Goal: Transaction & Acquisition: Purchase product/service

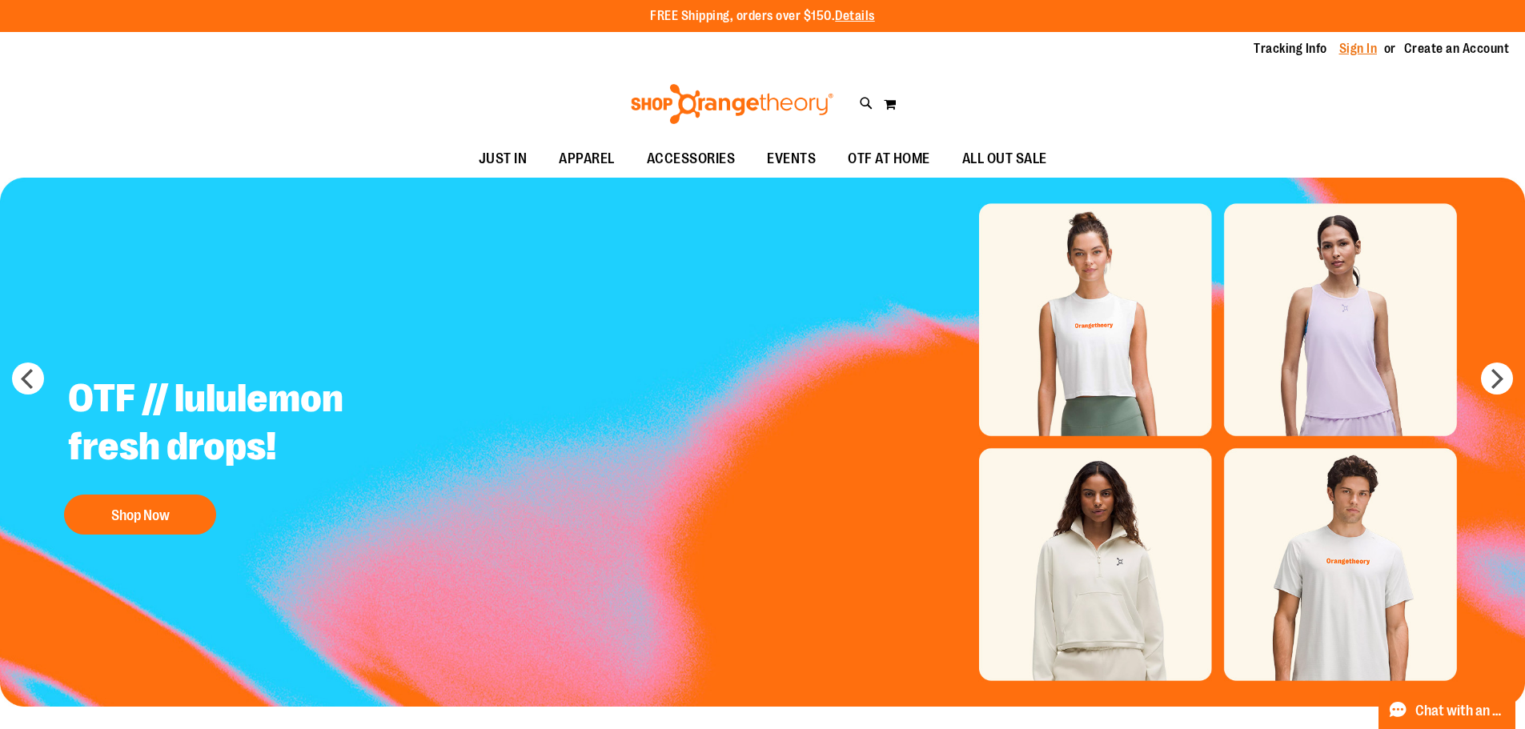
click at [1364, 50] on link "Sign In" at bounding box center [1359, 49] width 38 height 18
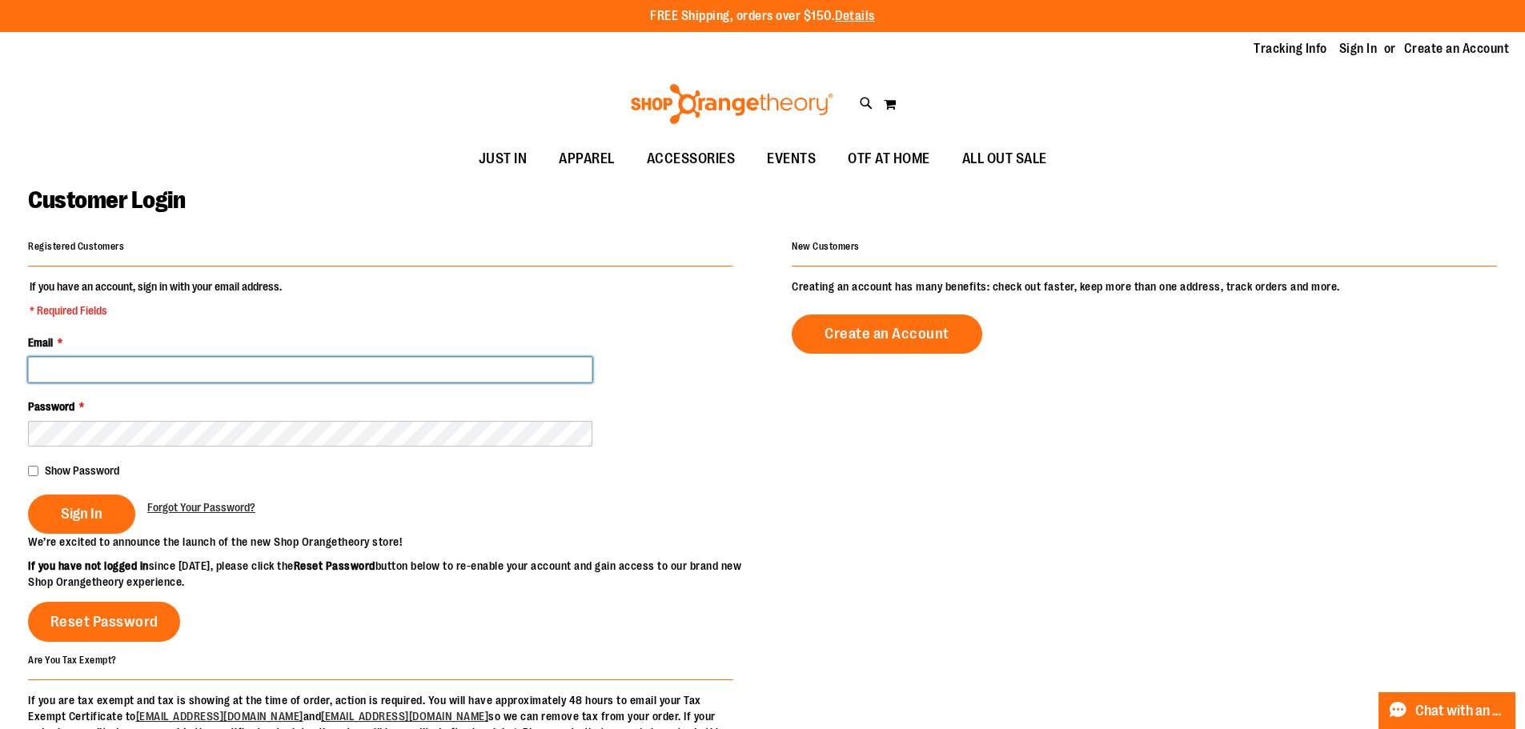
click at [248, 357] on input "Email *" at bounding box center [310, 370] width 565 height 26
paste input "**********"
type input "**********"
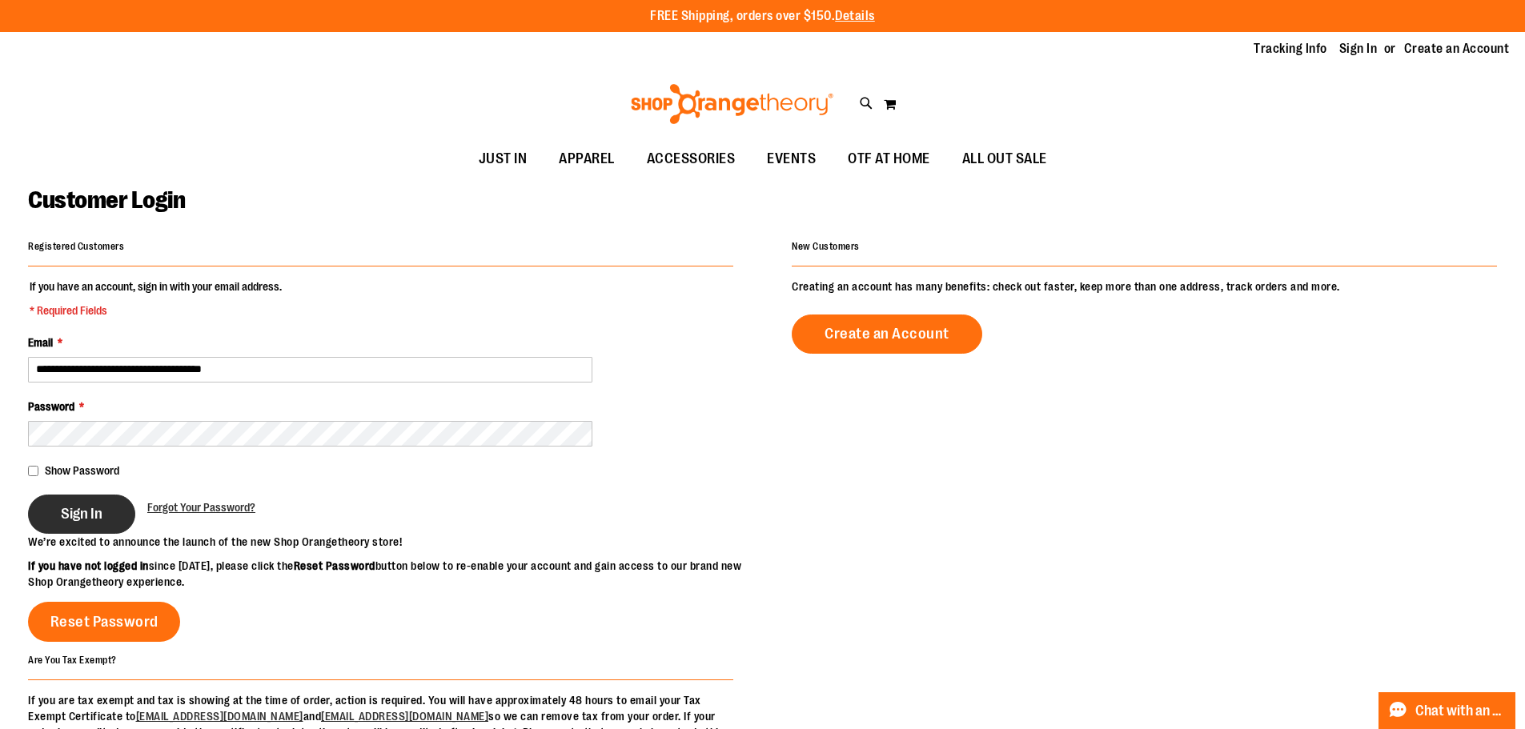
click at [77, 524] on button "Sign In" at bounding box center [81, 514] width 107 height 39
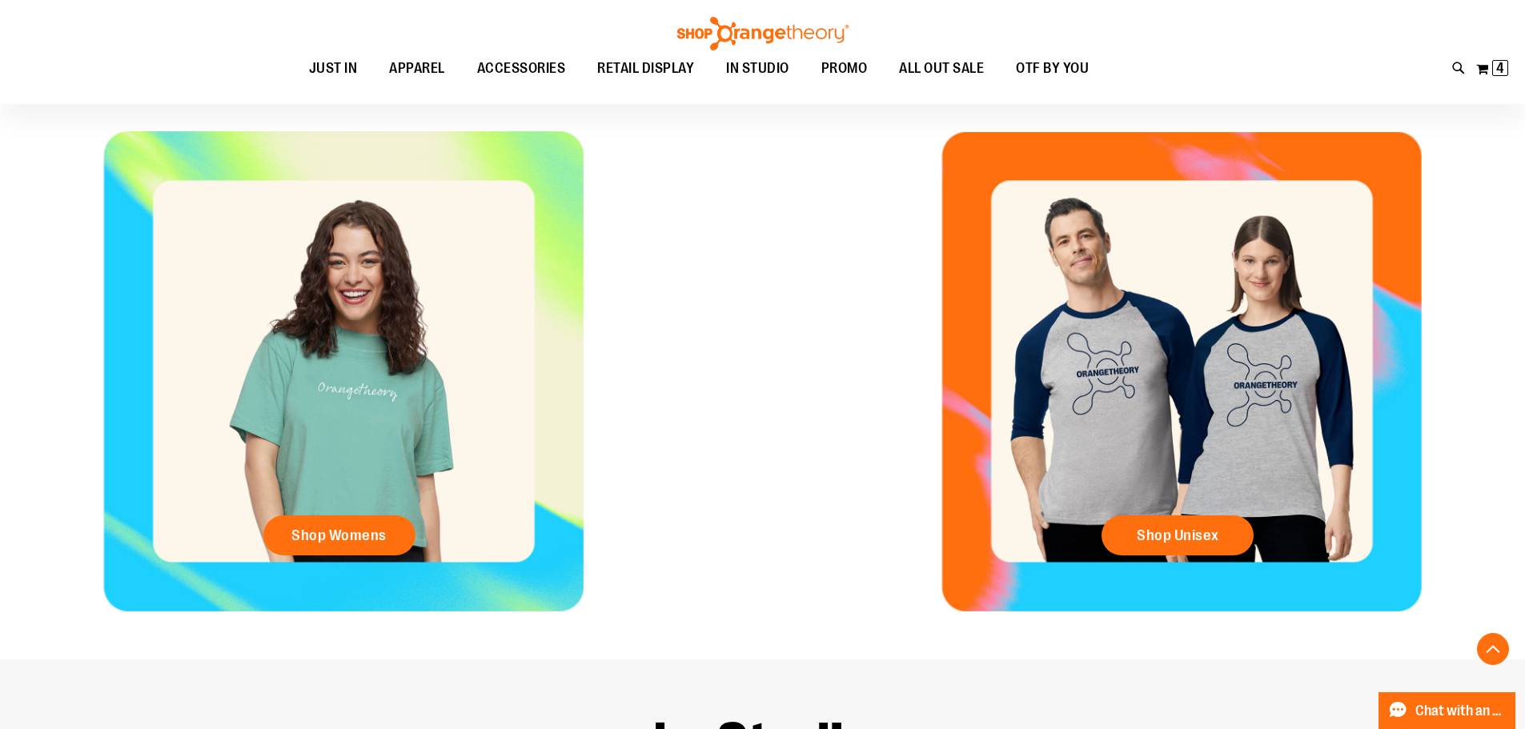
scroll to position [800, 0]
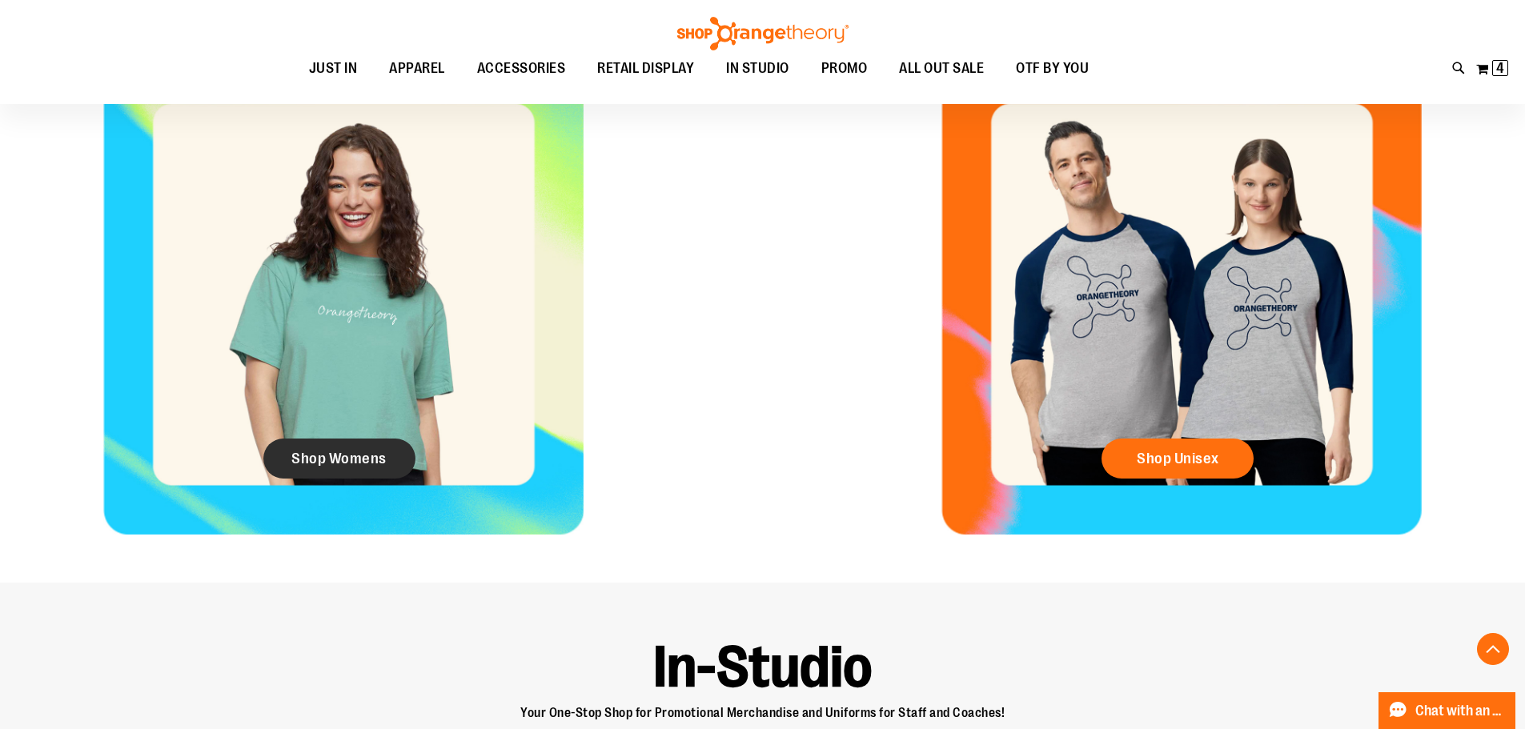
click at [362, 460] on span "Shop Womens" at bounding box center [338, 459] width 95 height 18
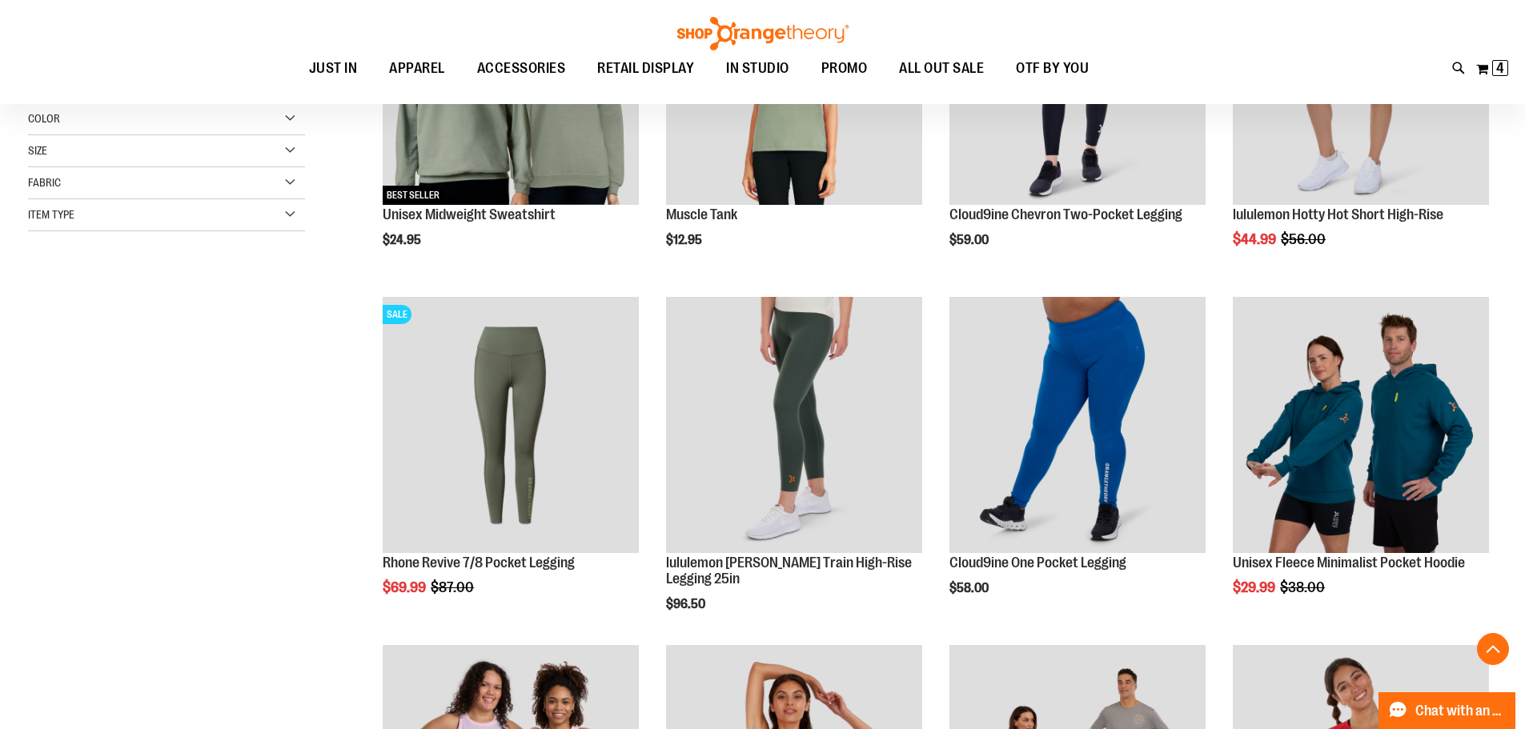
scroll to position [480, 0]
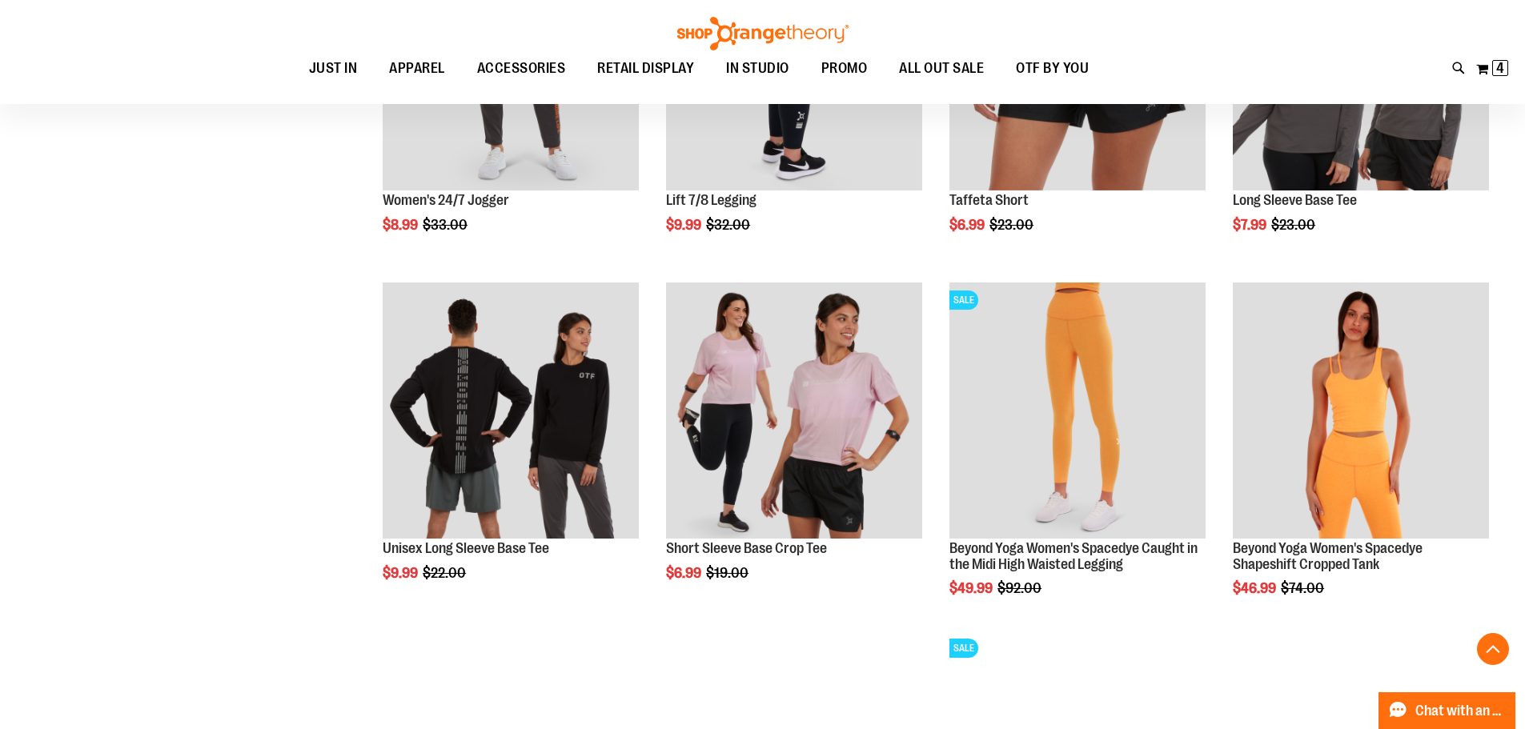
scroll to position [1440, 0]
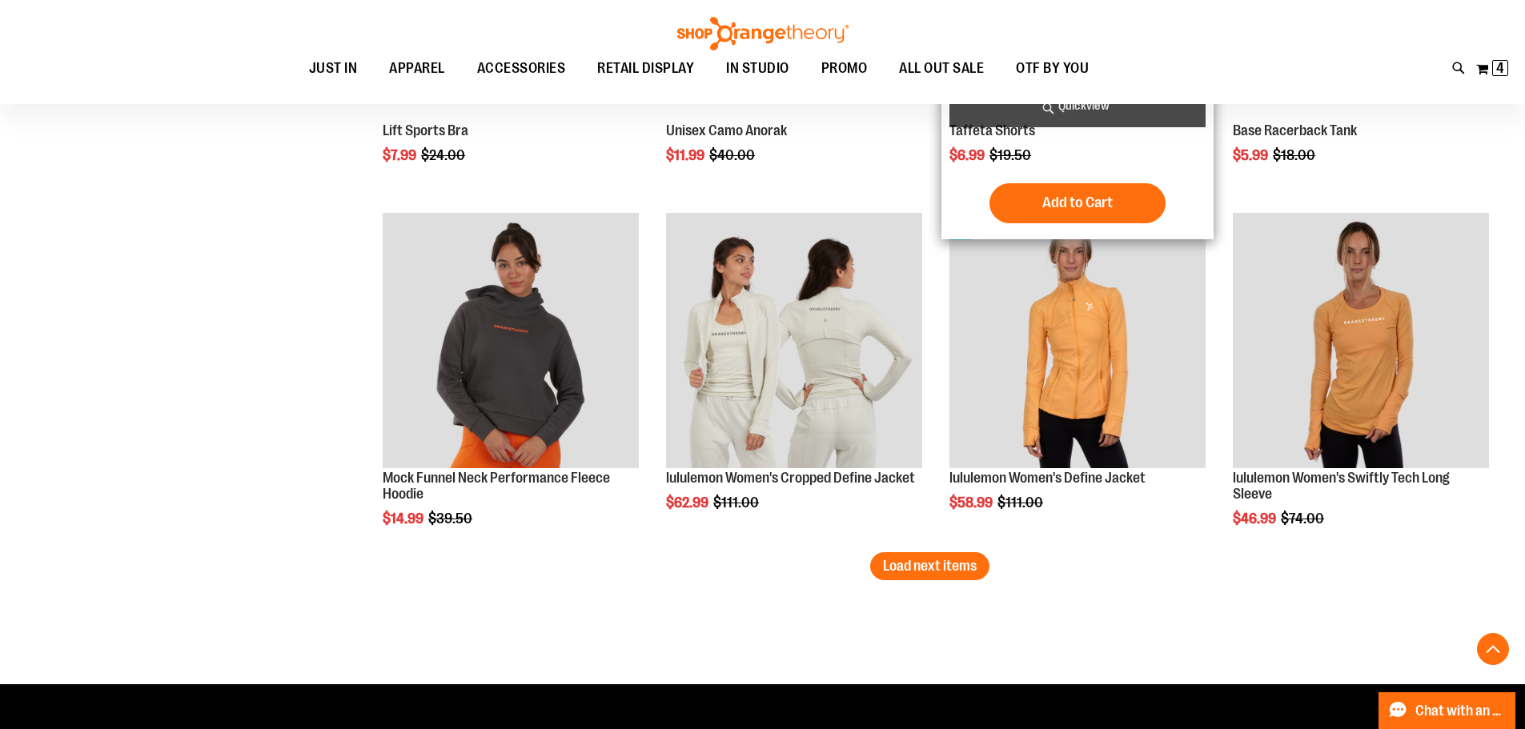
scroll to position [2962, 0]
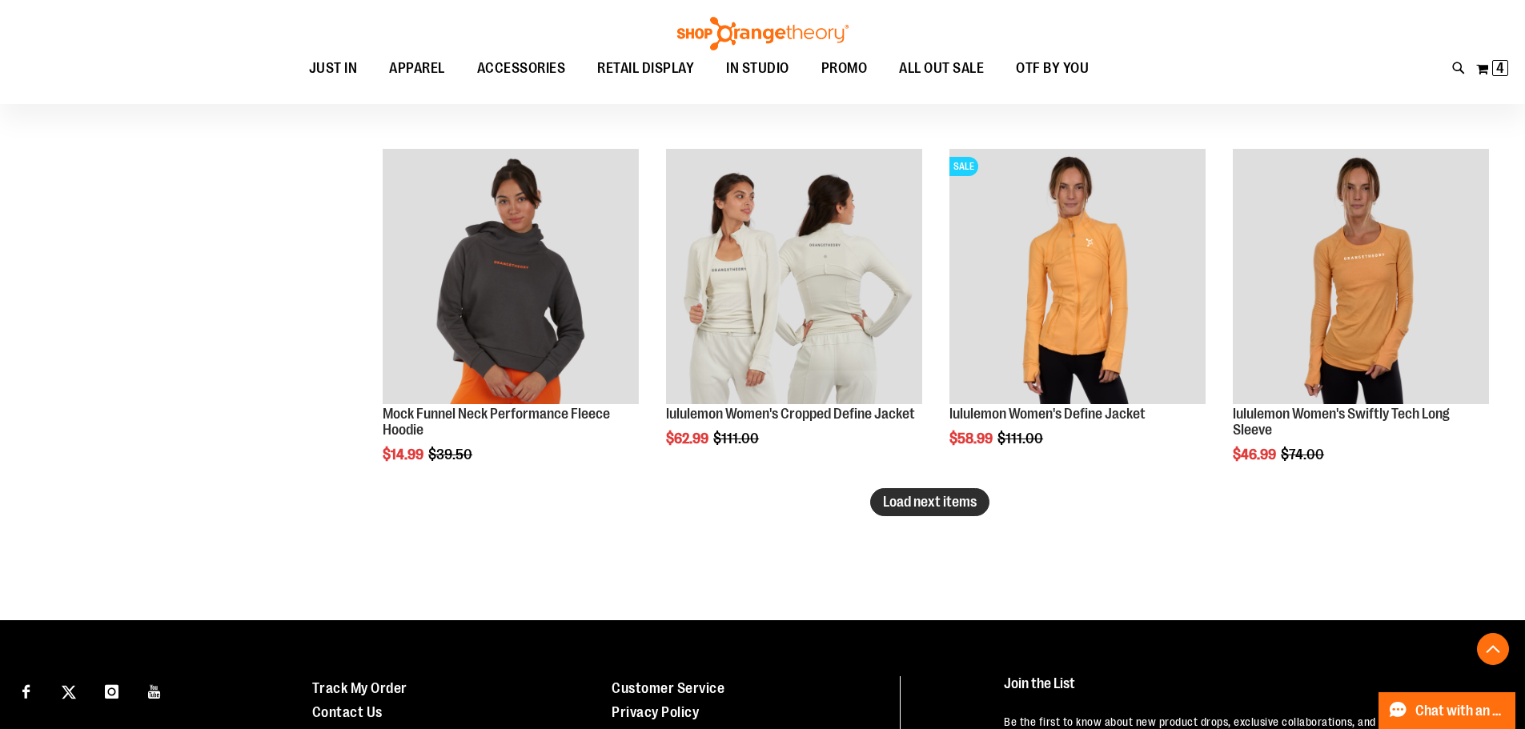
click at [913, 496] on span "Load next items" at bounding box center [930, 502] width 94 height 16
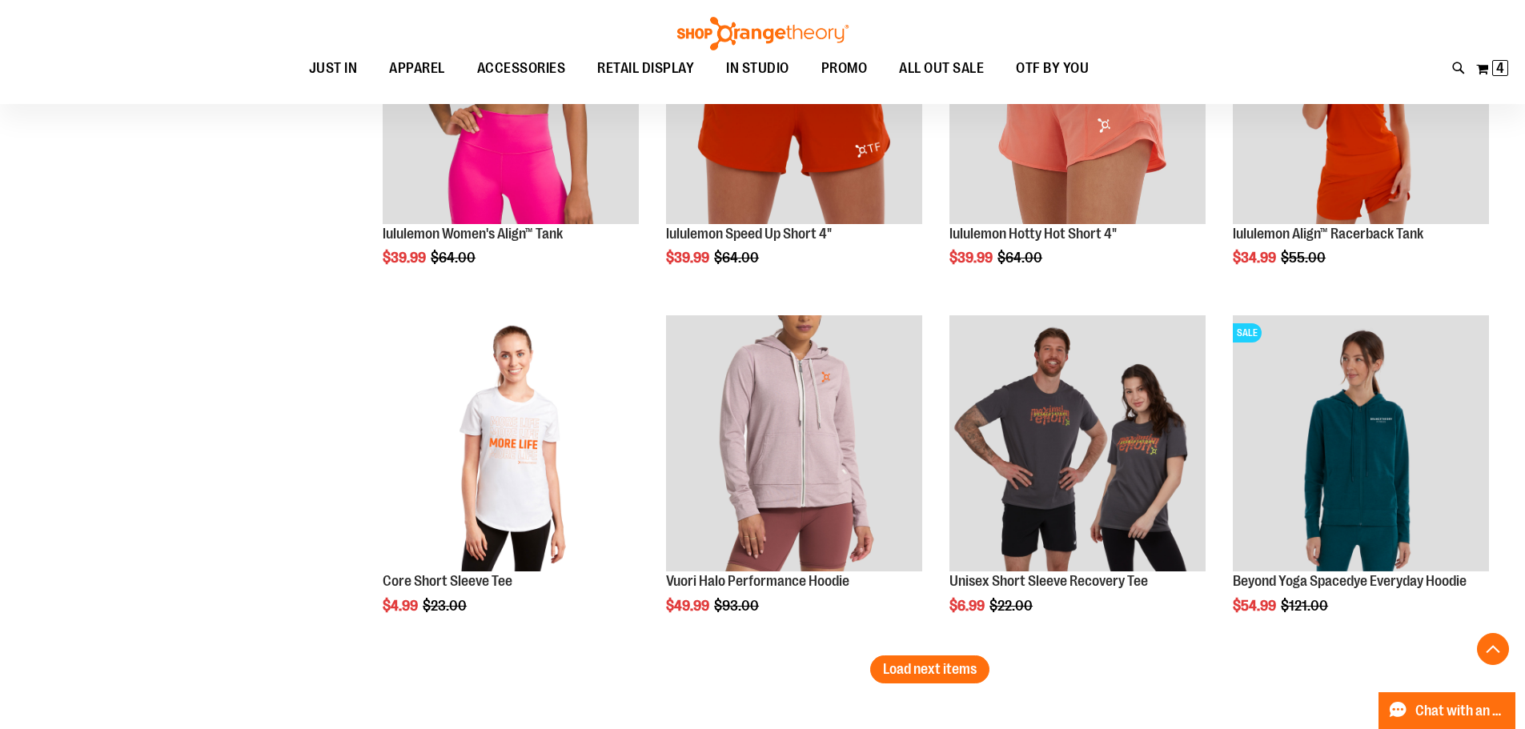
scroll to position [3843, 0]
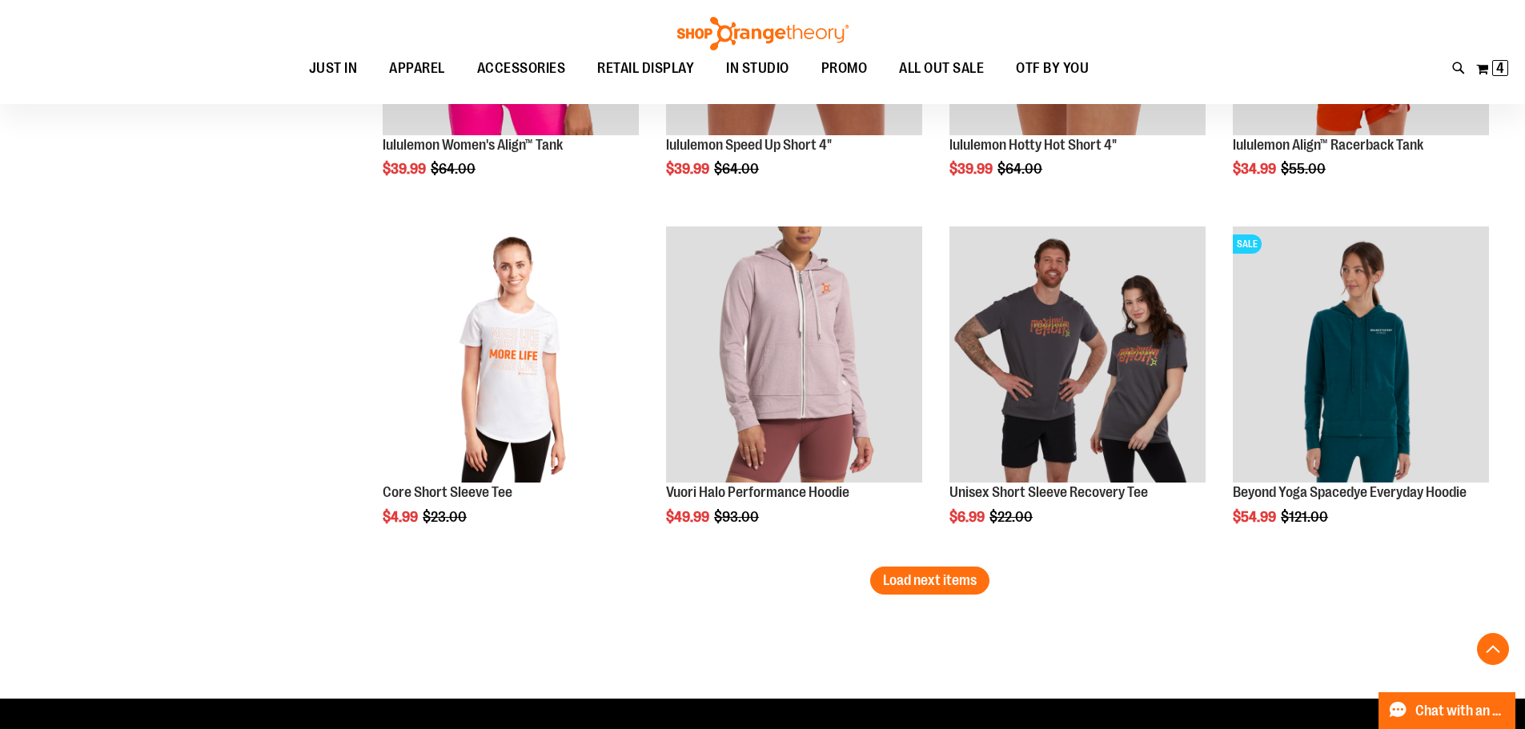
scroll to position [4163, 0]
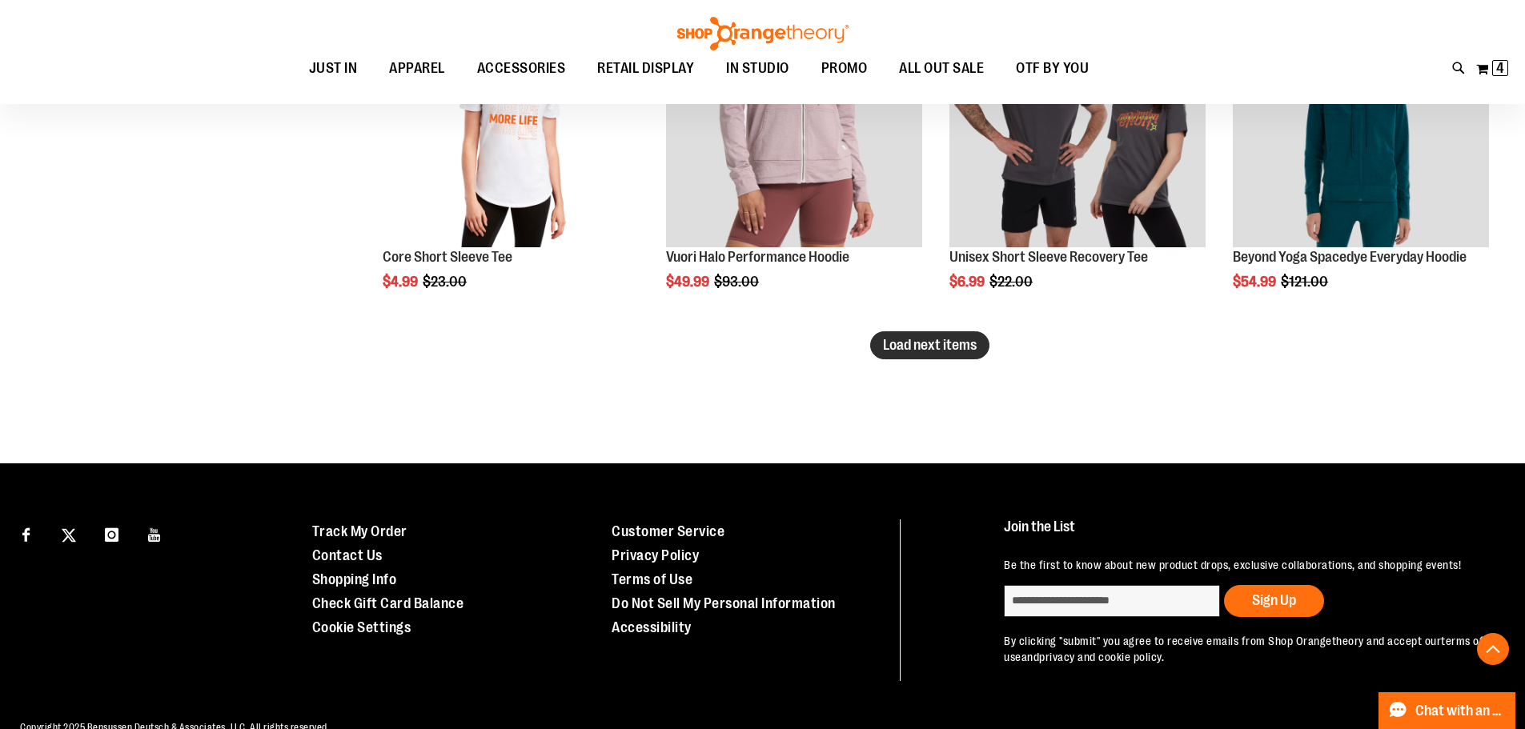
click at [927, 352] on span "Load next items" at bounding box center [930, 345] width 94 height 16
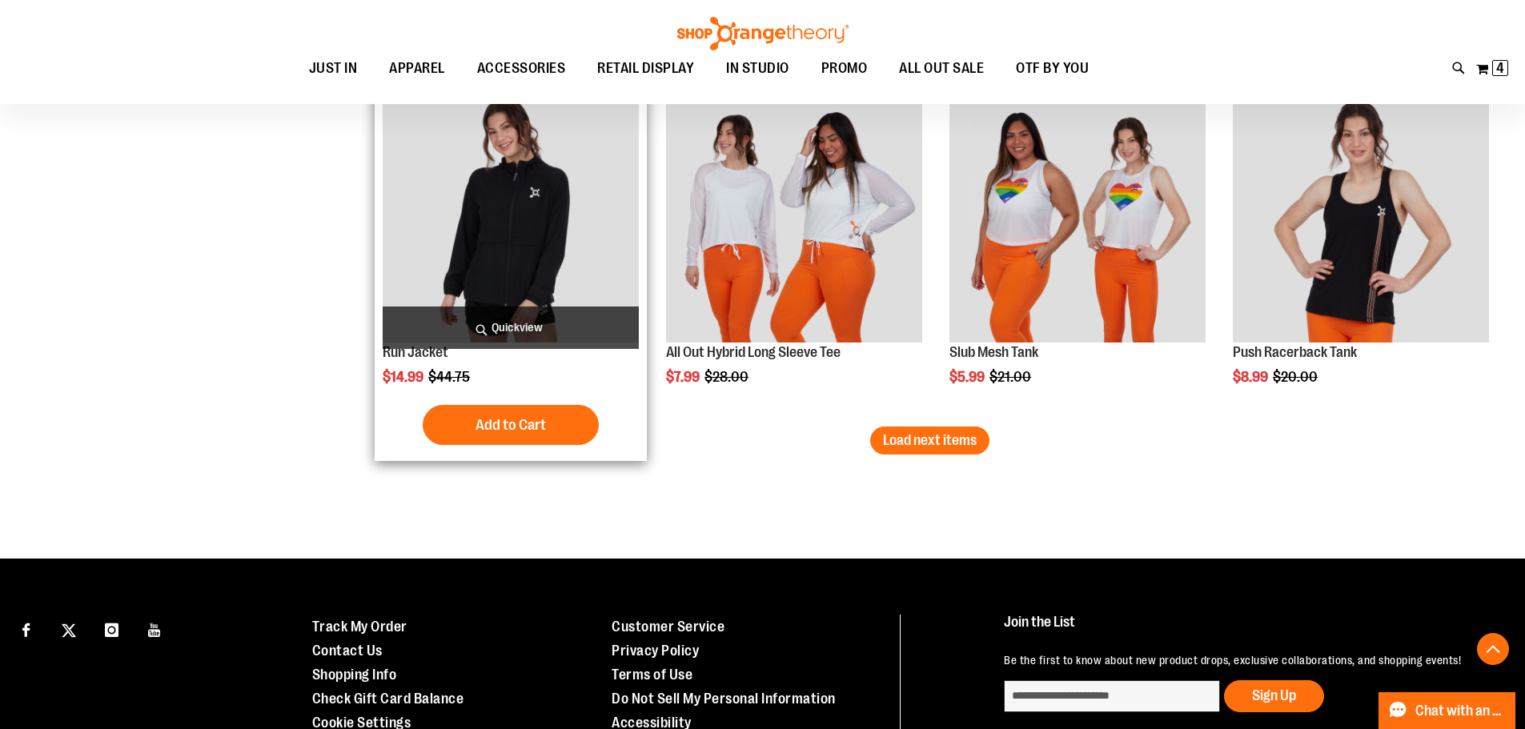
scroll to position [5124, 0]
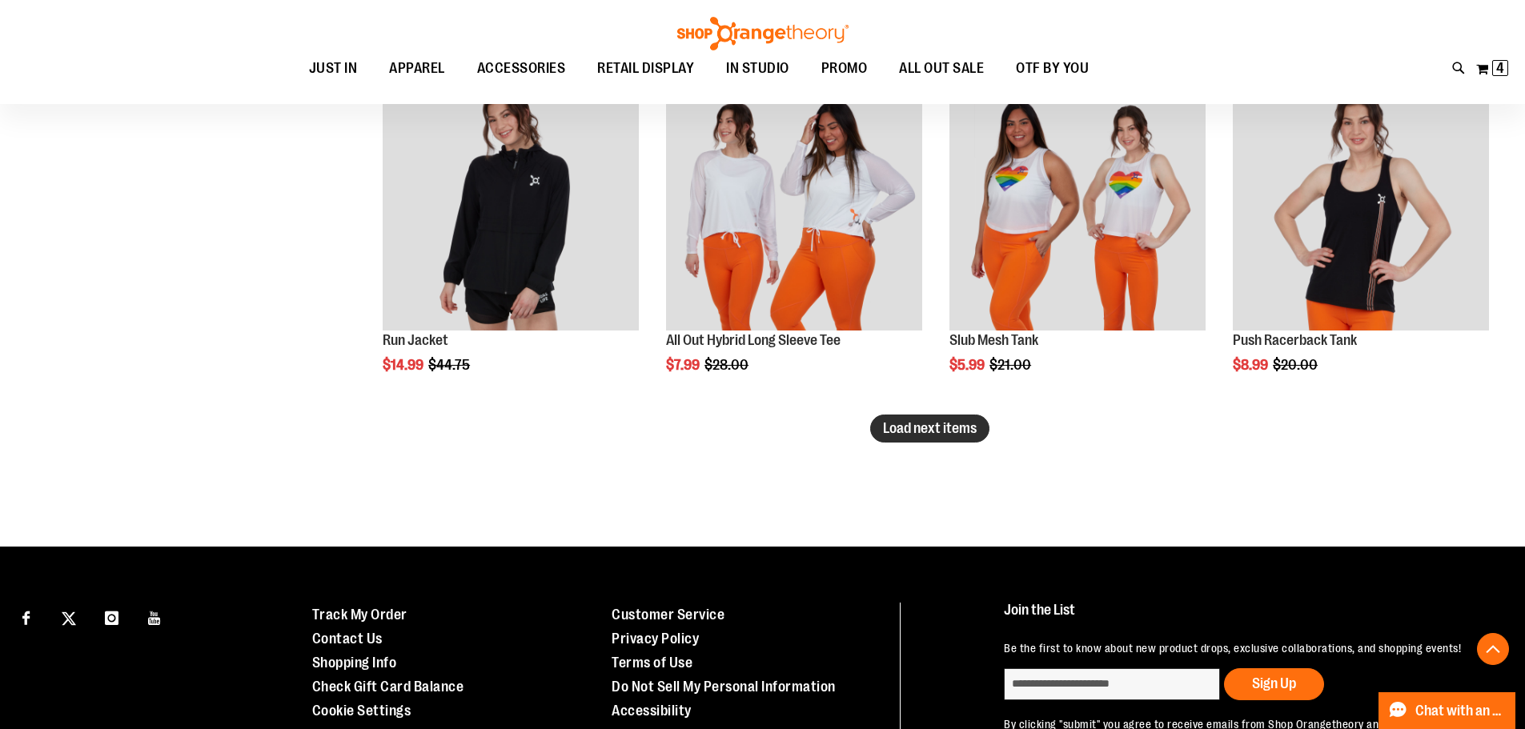
click at [939, 422] on span "Load next items" at bounding box center [930, 428] width 94 height 16
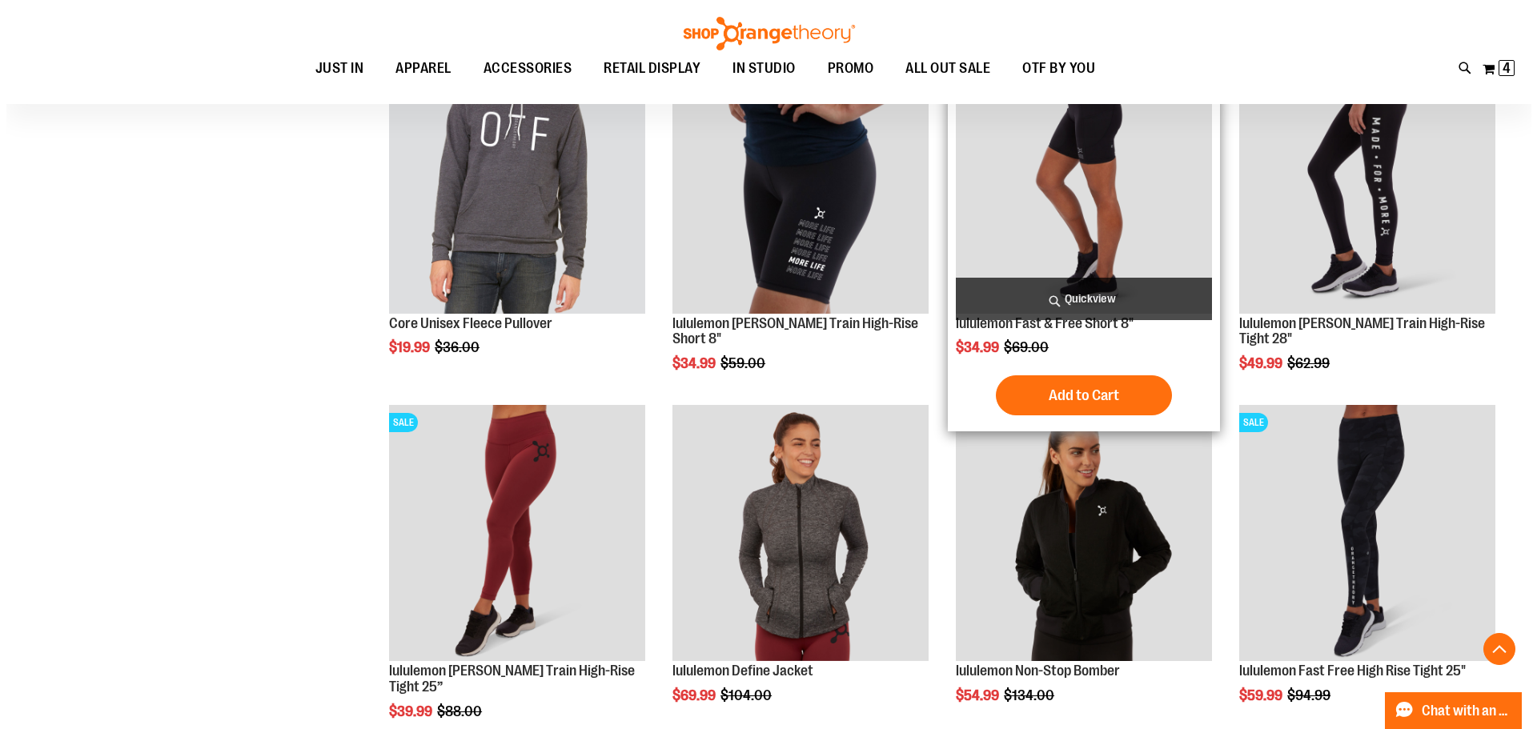
scroll to position [5924, 0]
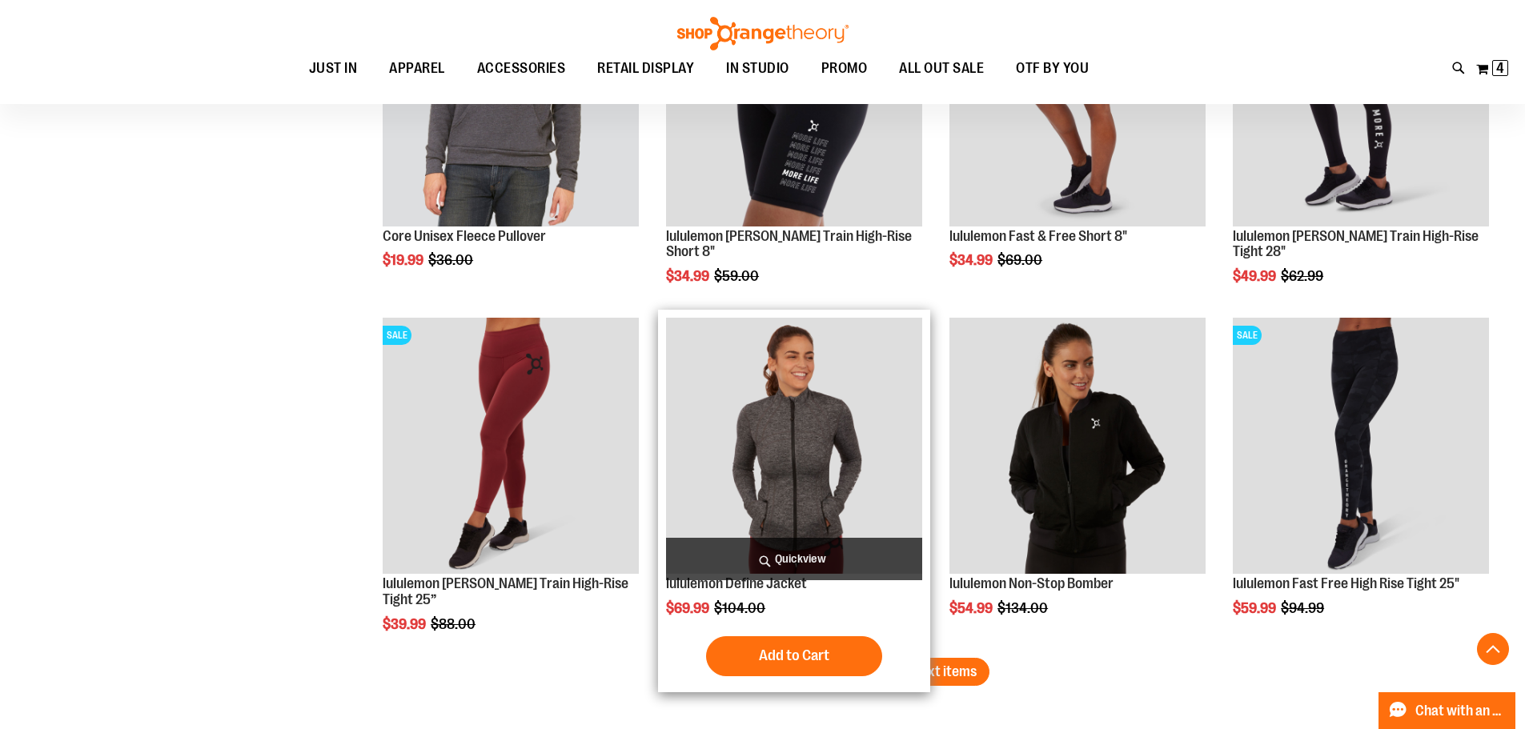
click at [781, 569] on span "Quickview" at bounding box center [794, 559] width 256 height 42
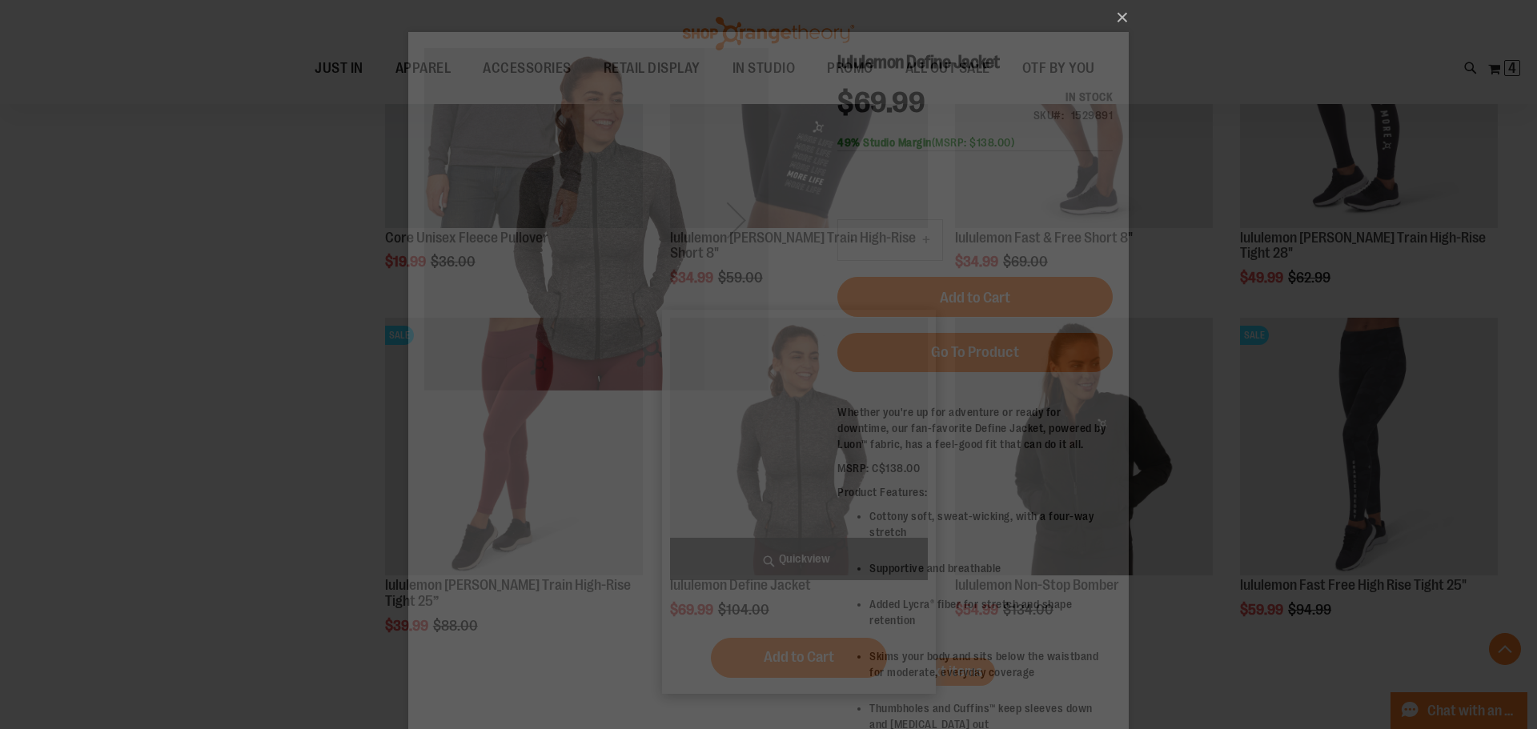
scroll to position [0, 0]
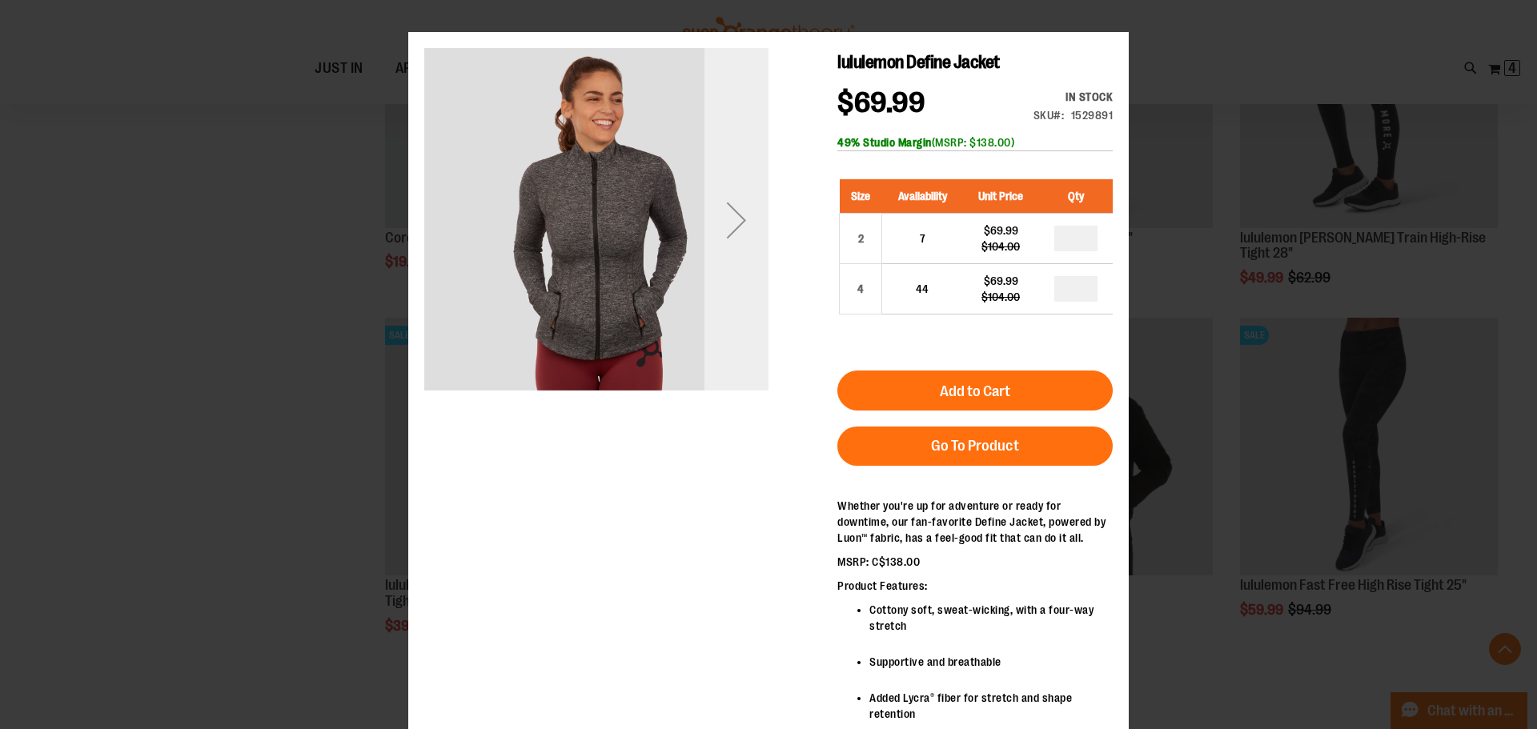
click at [724, 222] on div "Next" at bounding box center [737, 220] width 64 height 64
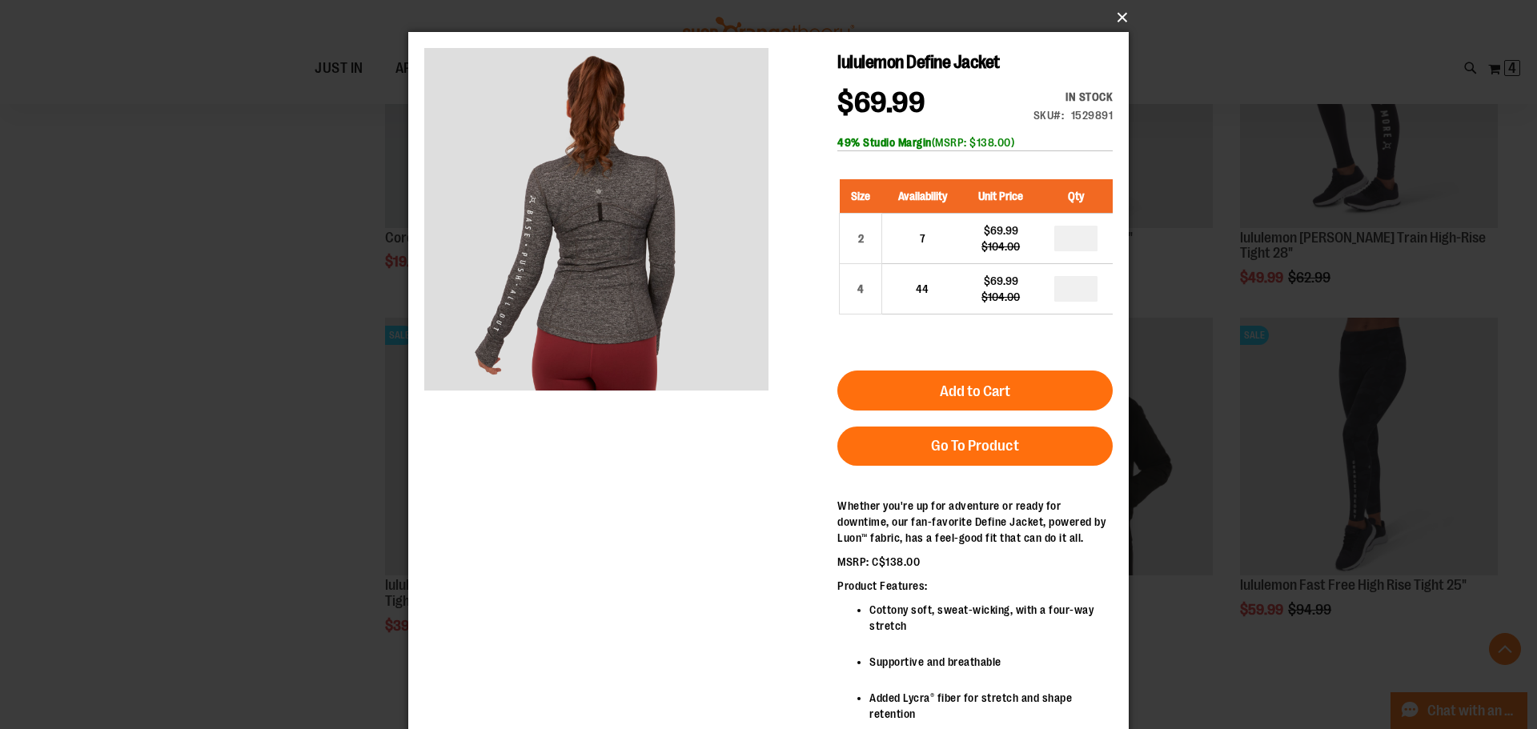
click at [1111, 14] on button "×" at bounding box center [773, 17] width 721 height 35
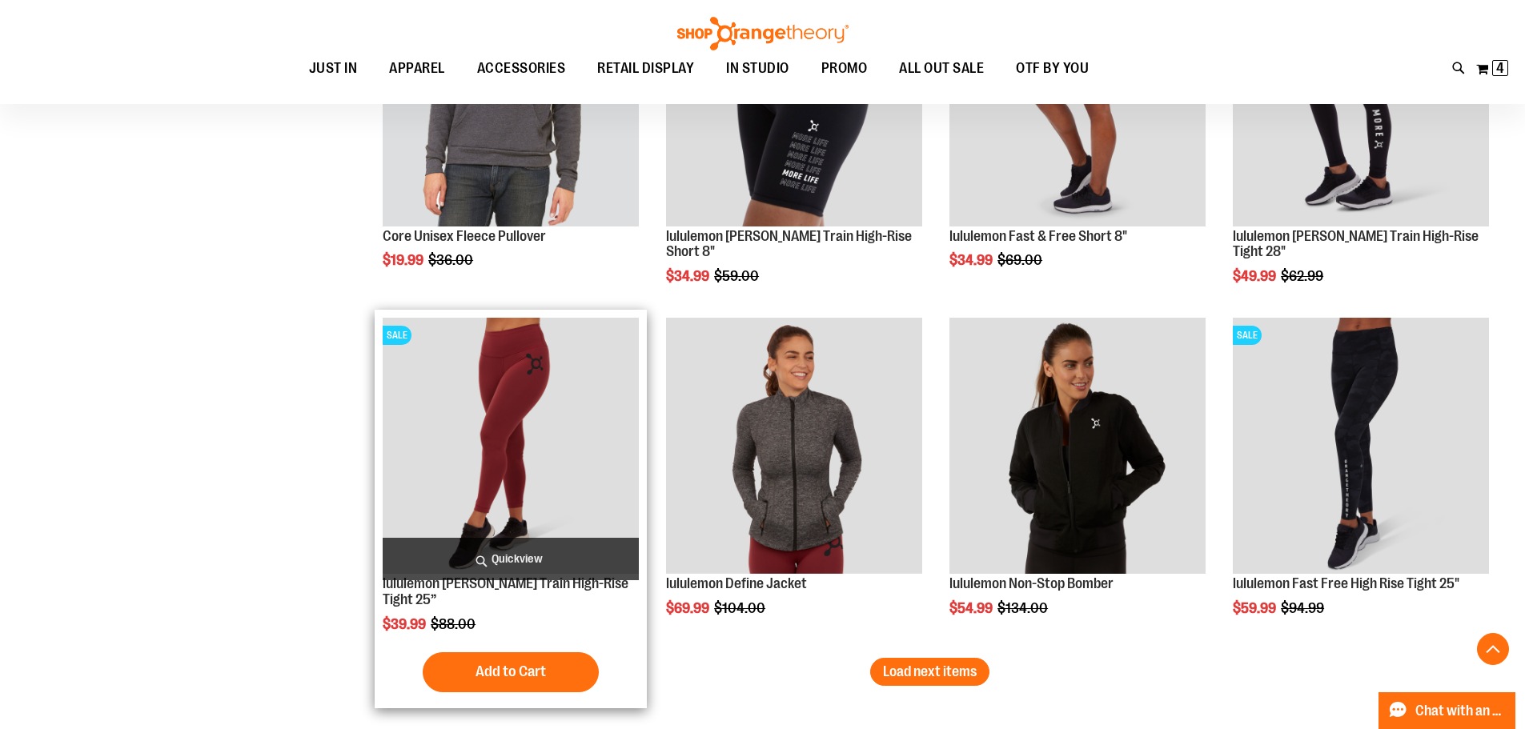
click at [524, 551] on span "Quickview" at bounding box center [511, 559] width 256 height 42
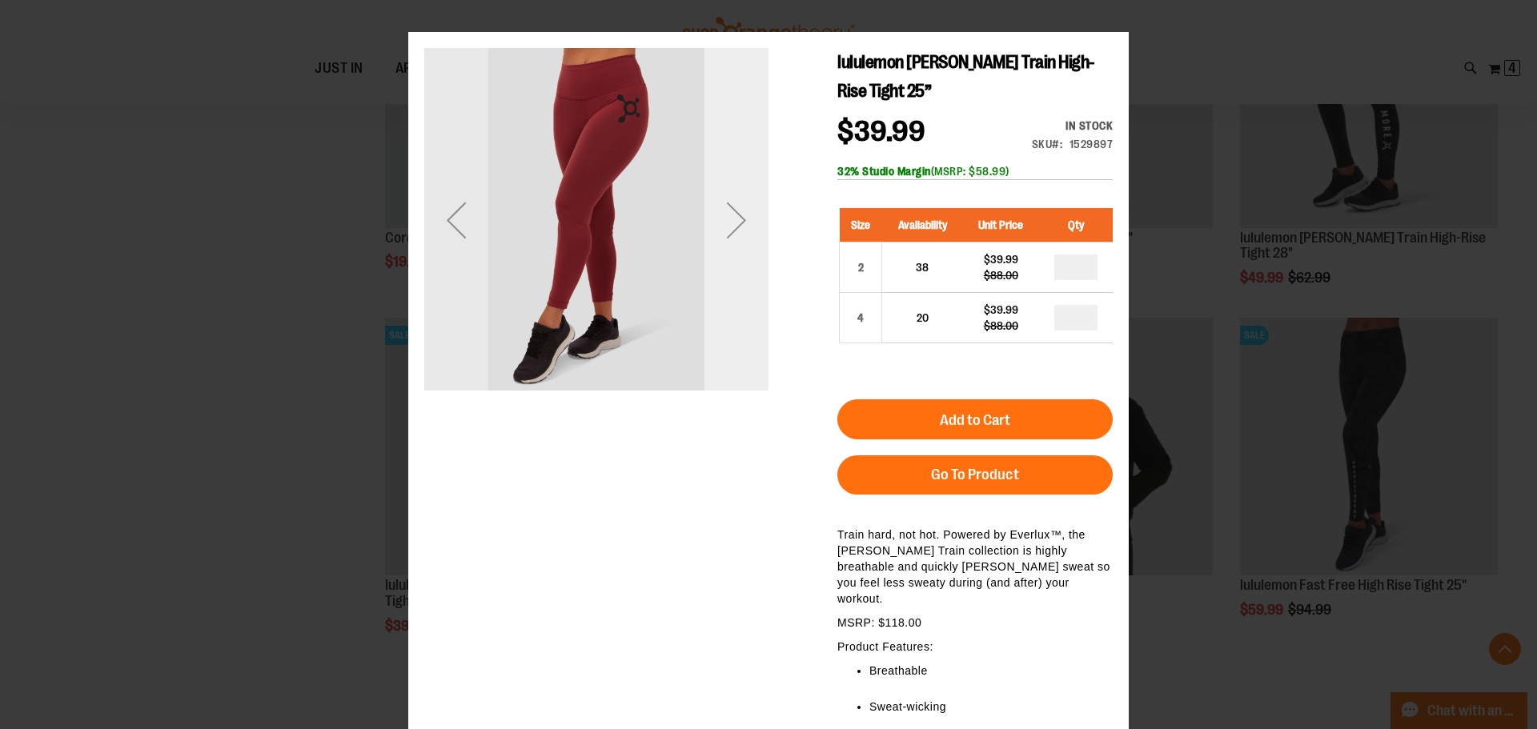
click at [753, 215] on div "Next" at bounding box center [737, 220] width 64 height 64
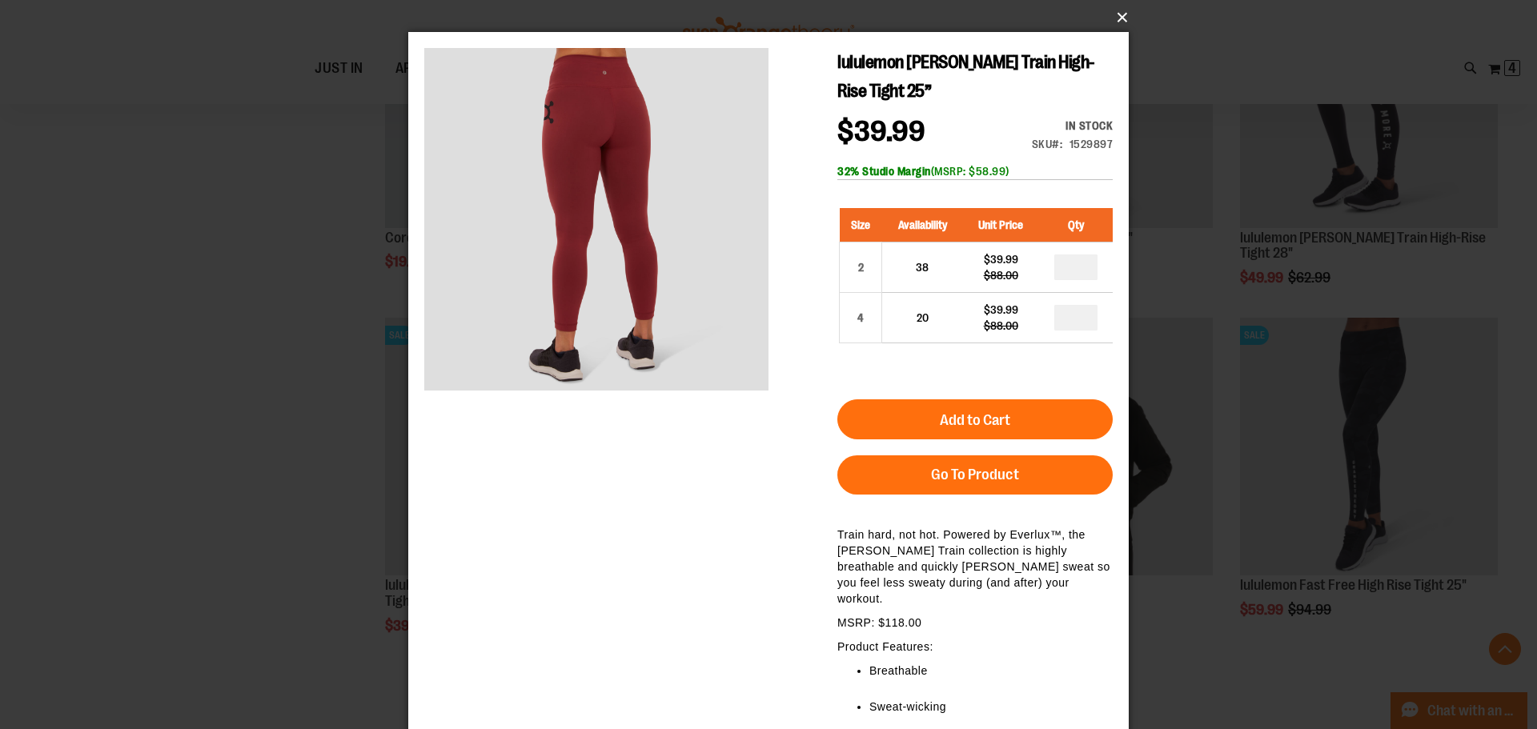
click at [1125, 18] on button "×" at bounding box center [773, 17] width 721 height 35
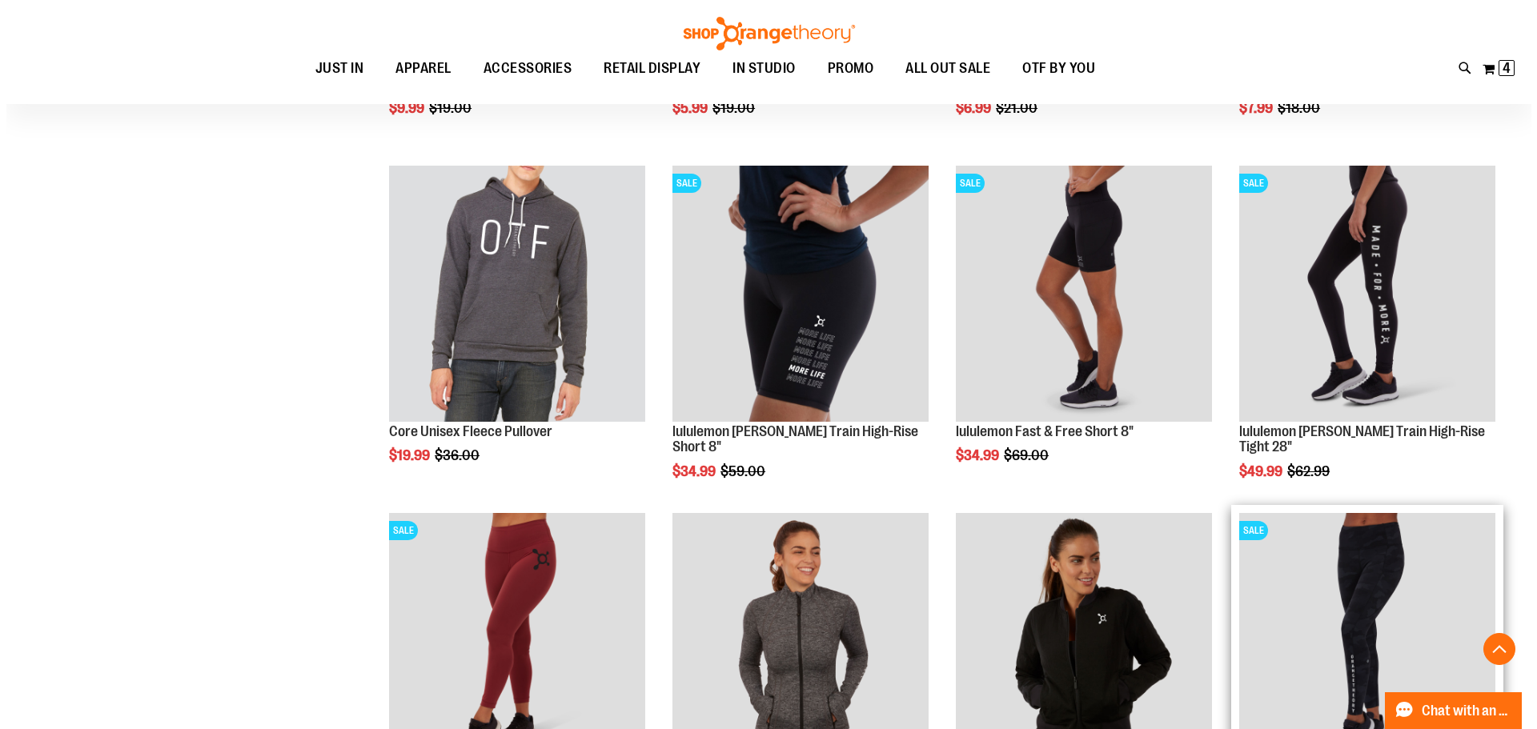
scroll to position [5684, 0]
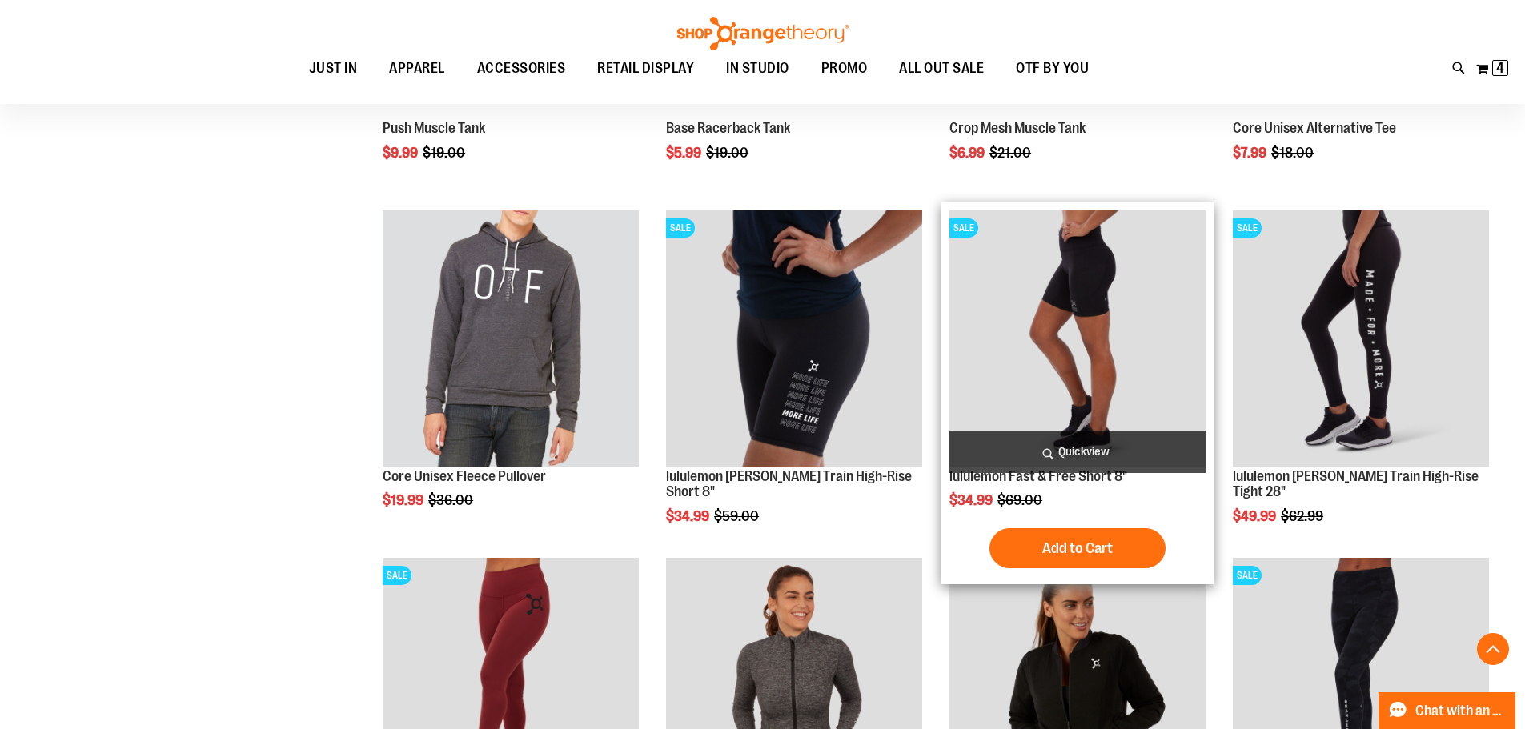
click at [1083, 459] on span "Quickview" at bounding box center [1078, 452] width 256 height 42
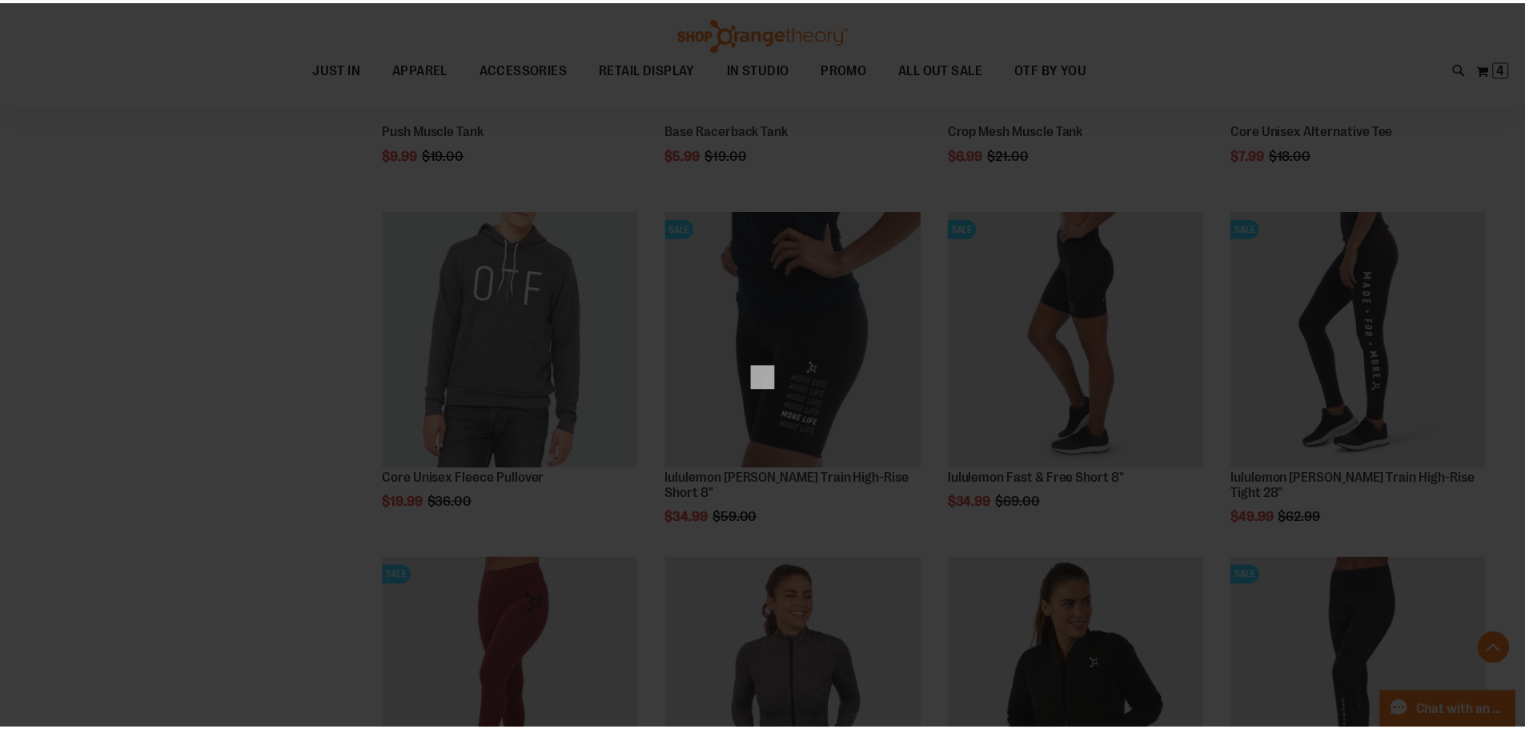
scroll to position [0, 0]
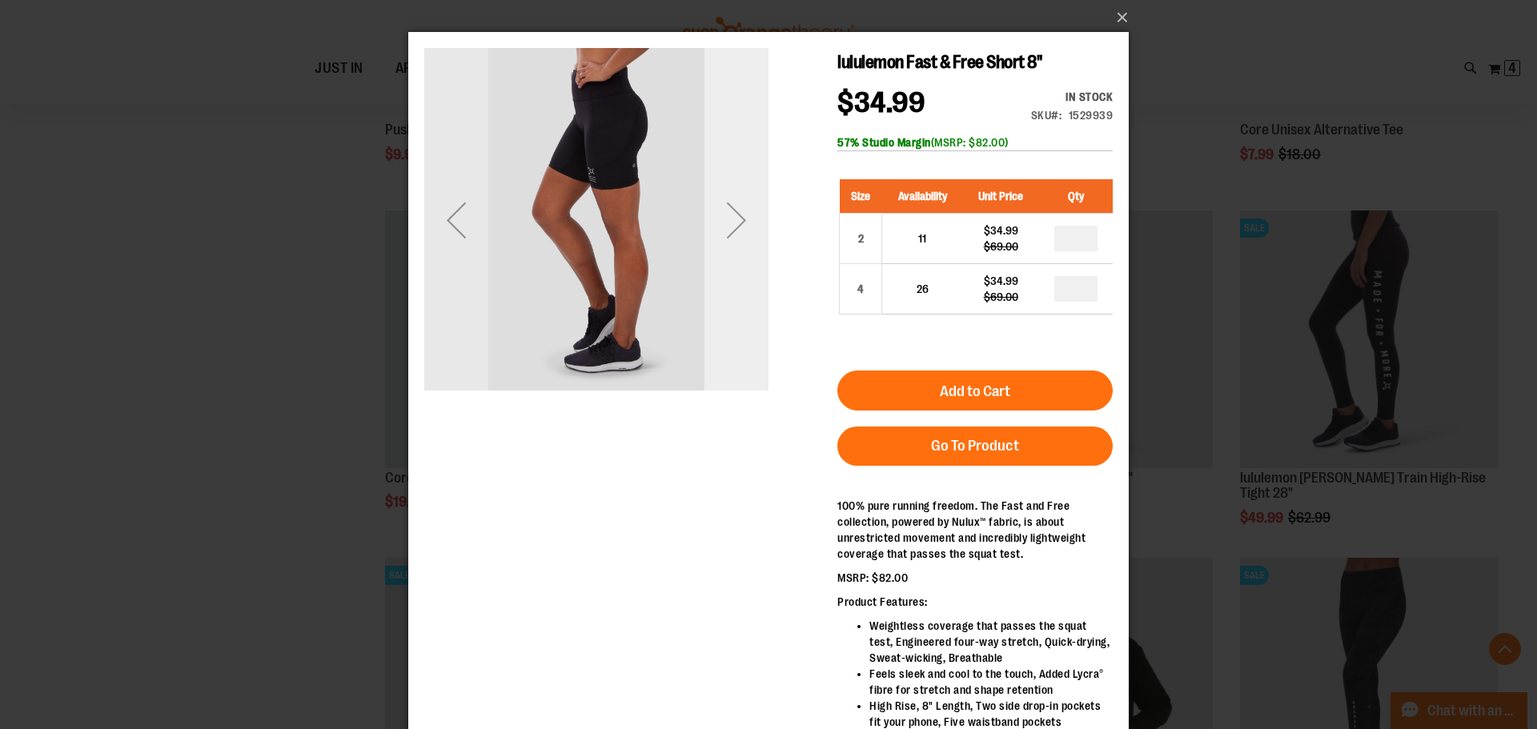
click at [709, 219] on div "Next" at bounding box center [737, 220] width 64 height 64
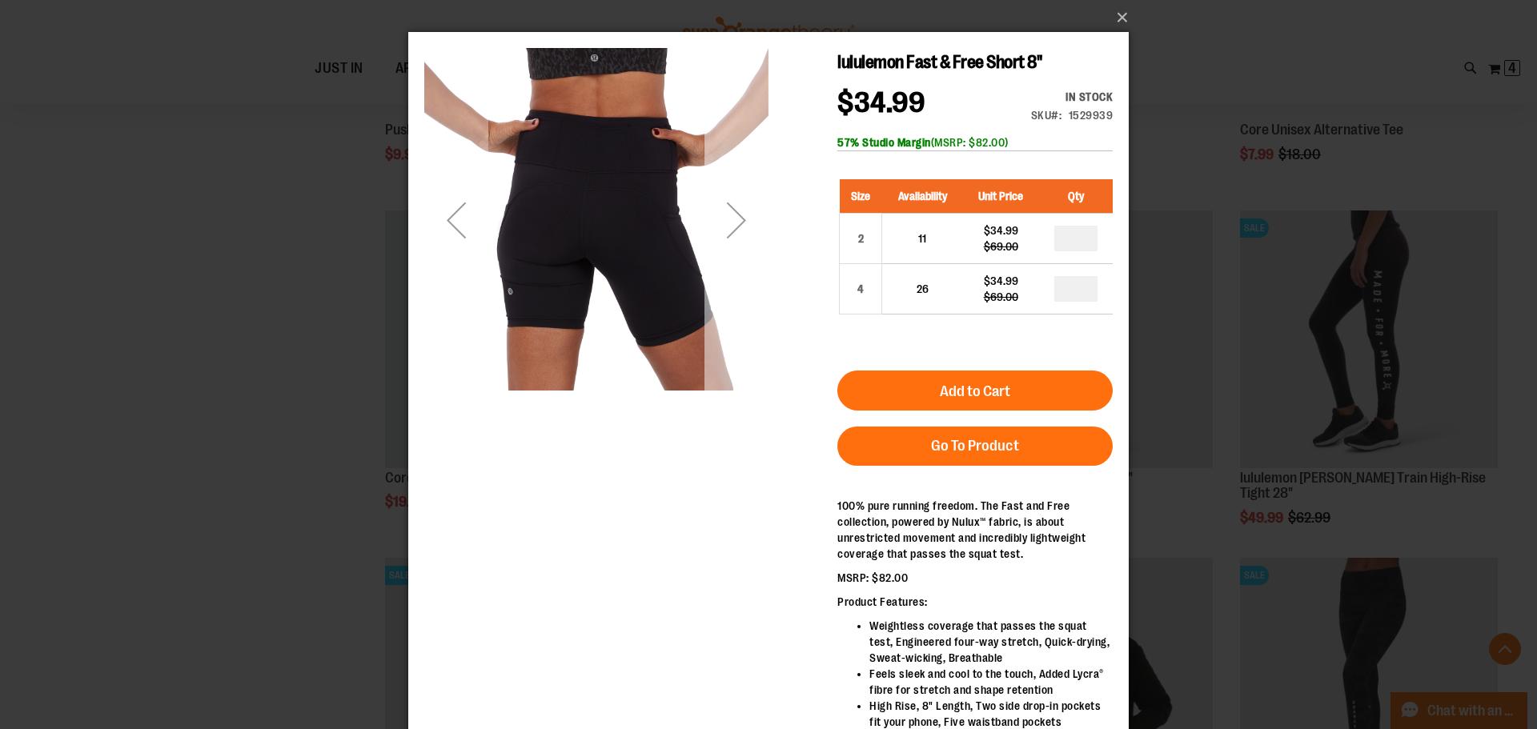
click at [720, 217] on div "Next" at bounding box center [737, 220] width 64 height 64
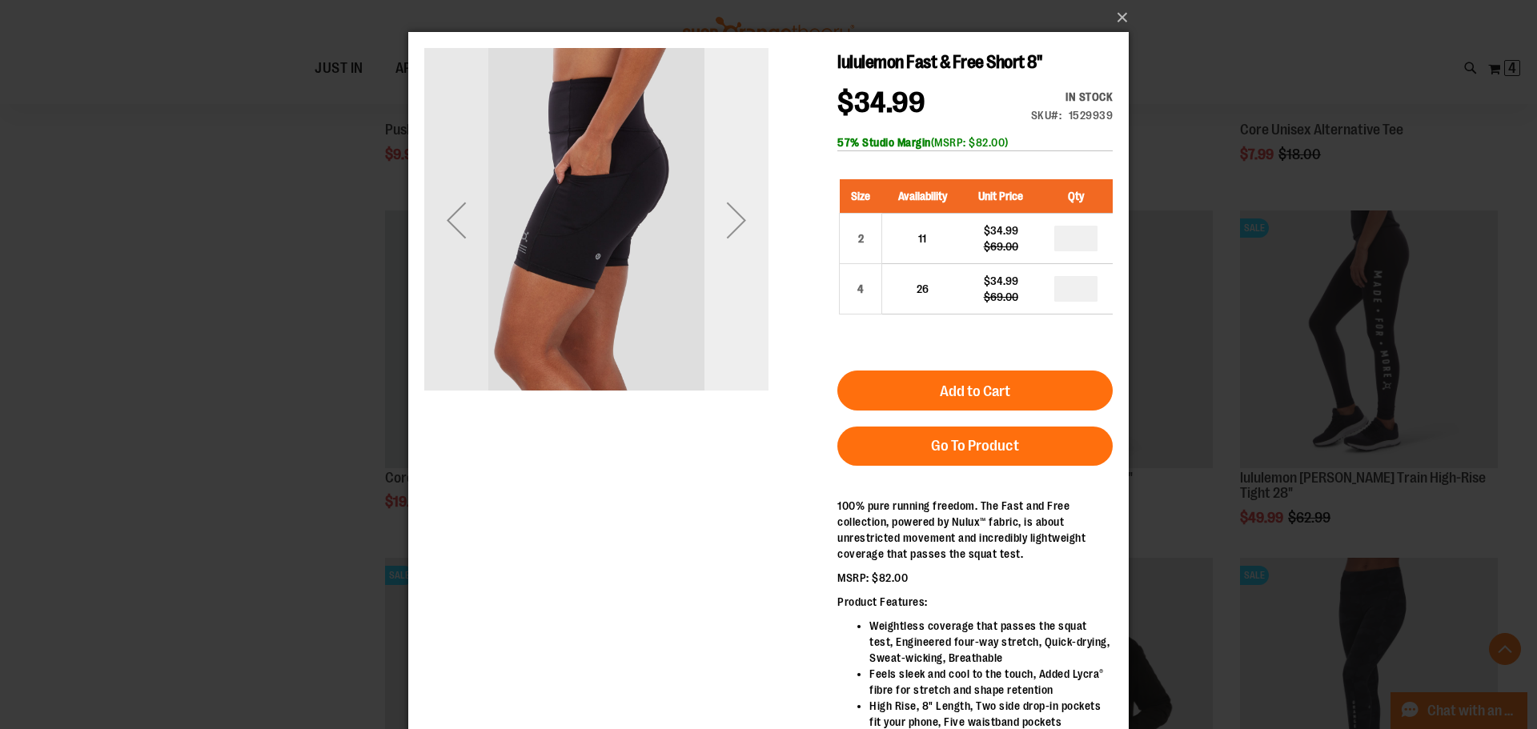
click at [720, 217] on div "Next" at bounding box center [737, 220] width 64 height 64
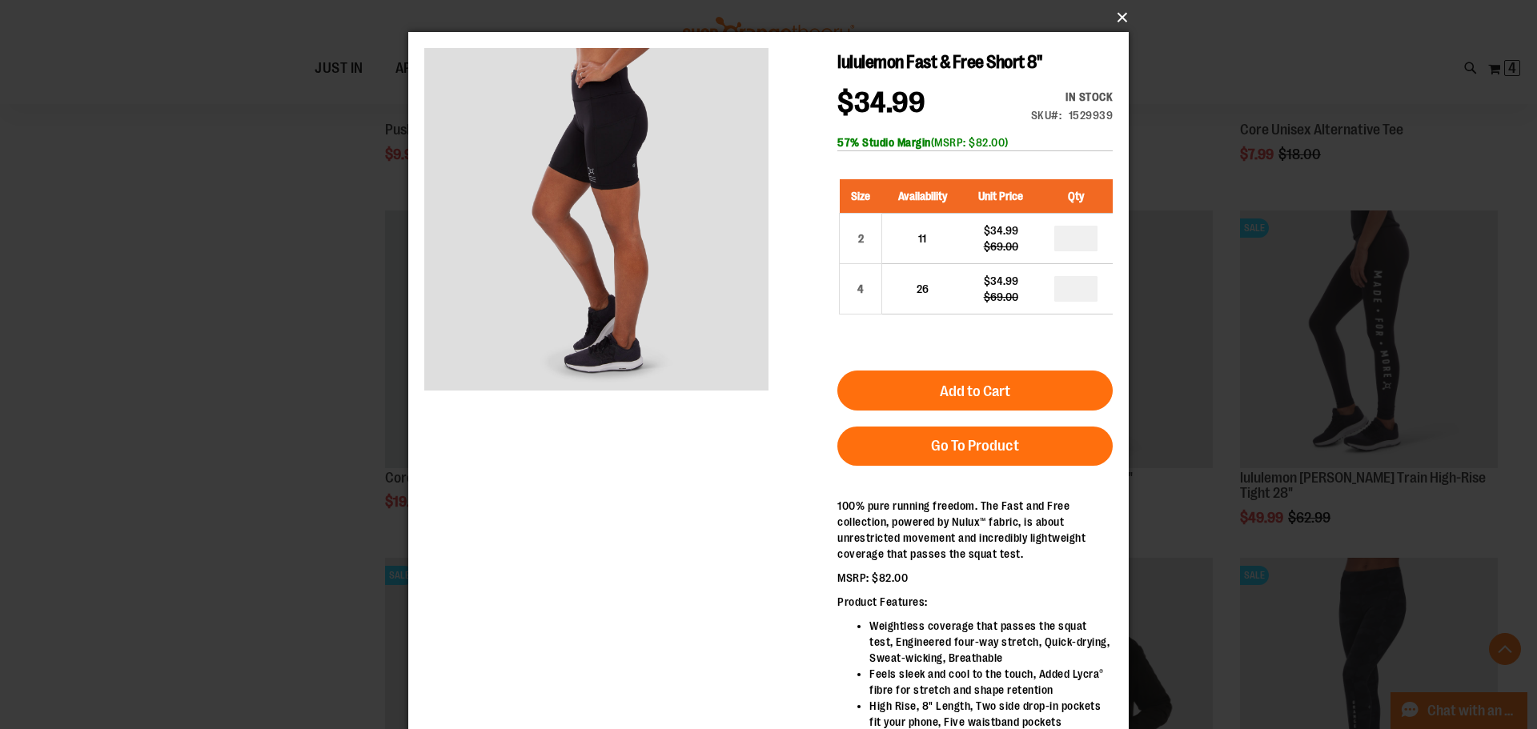
click at [1113, 12] on button "×" at bounding box center [773, 17] width 721 height 35
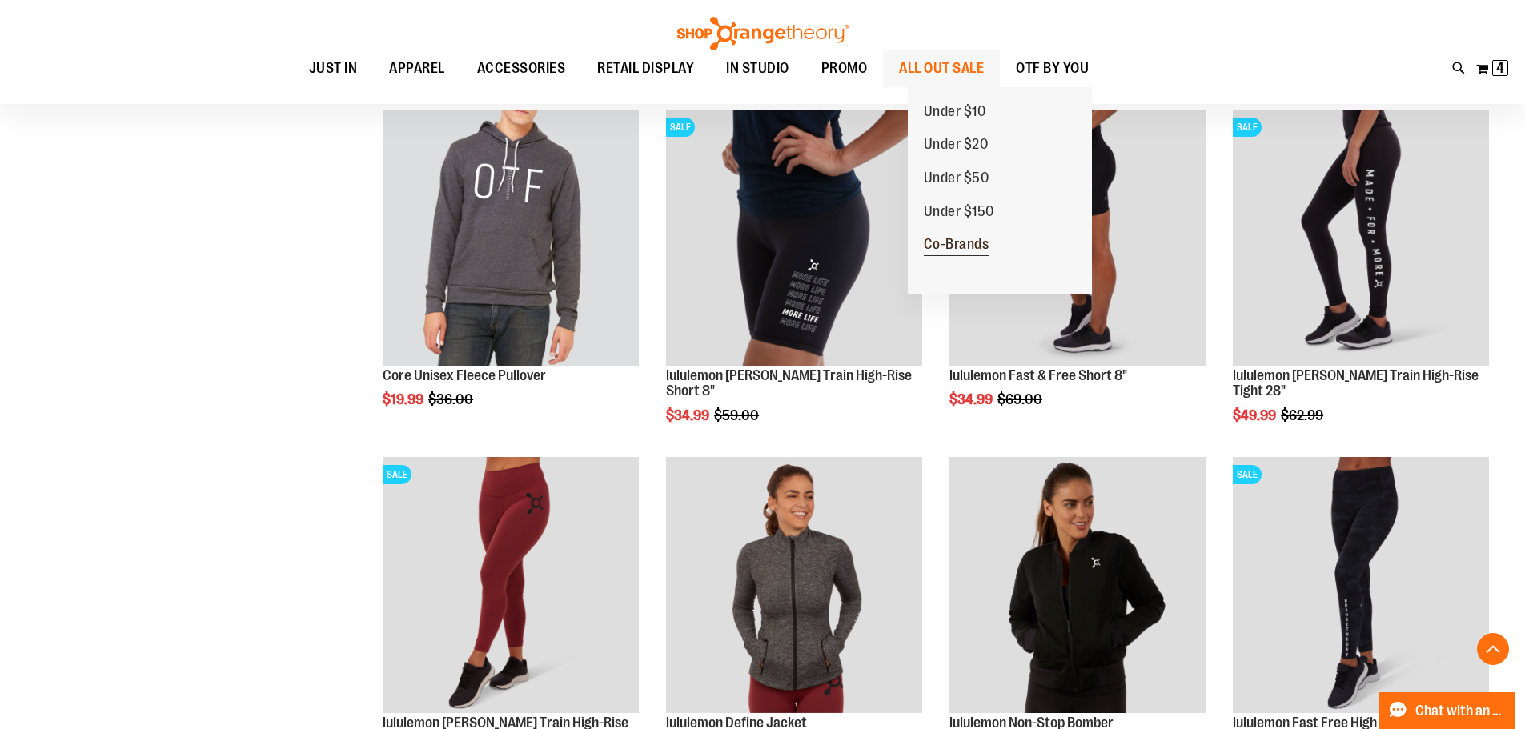
scroll to position [6085, 0]
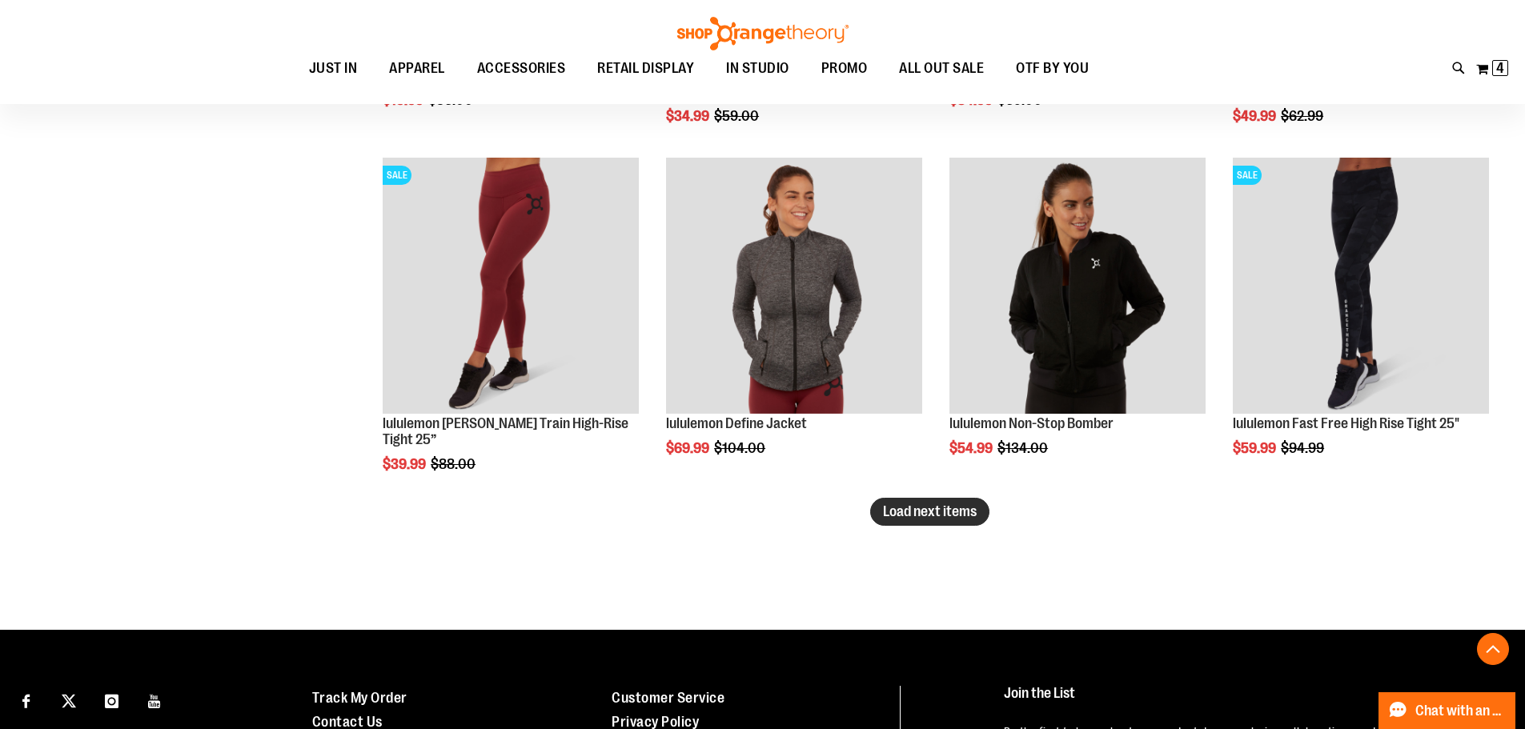
click at [963, 506] on span "Load next items" at bounding box center [930, 512] width 94 height 16
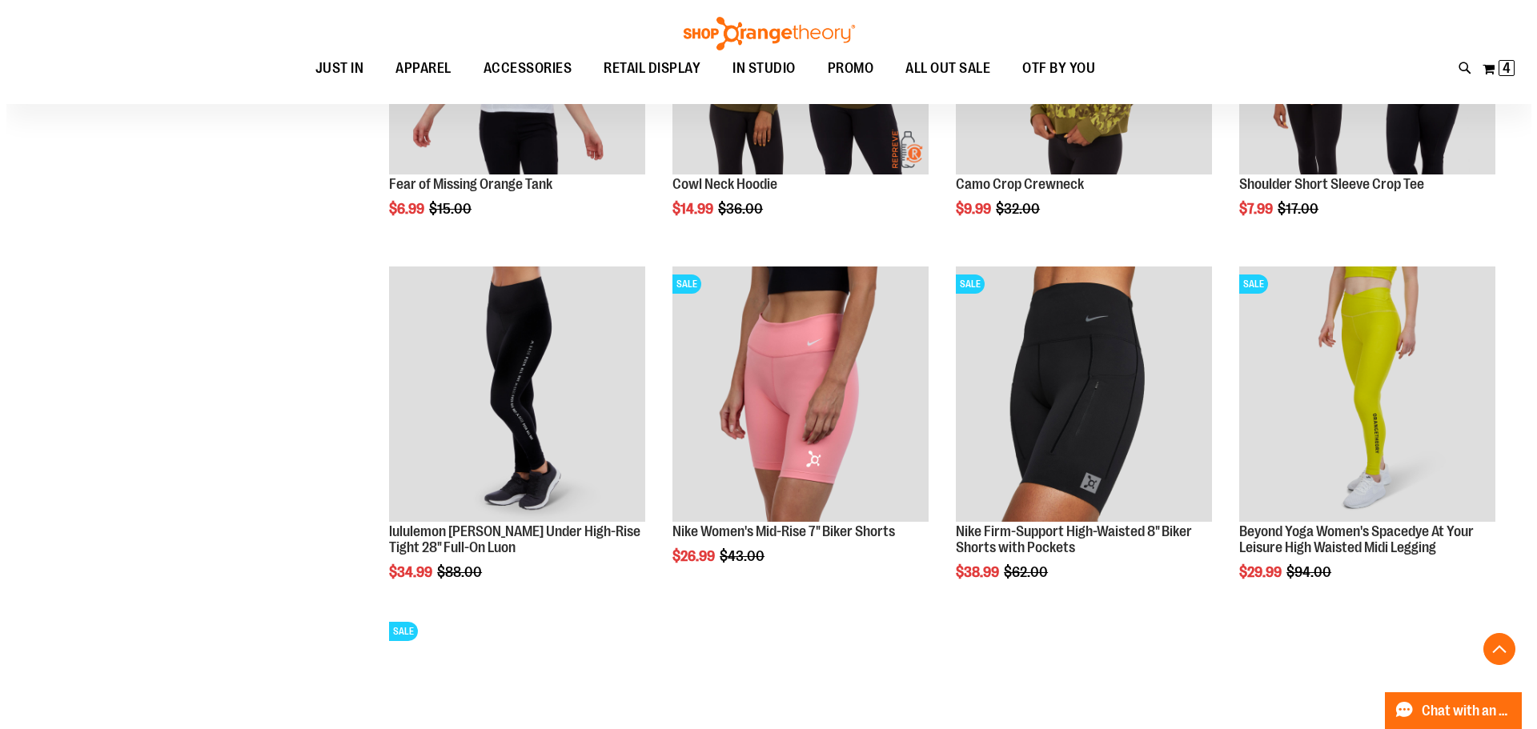
scroll to position [6725, 0]
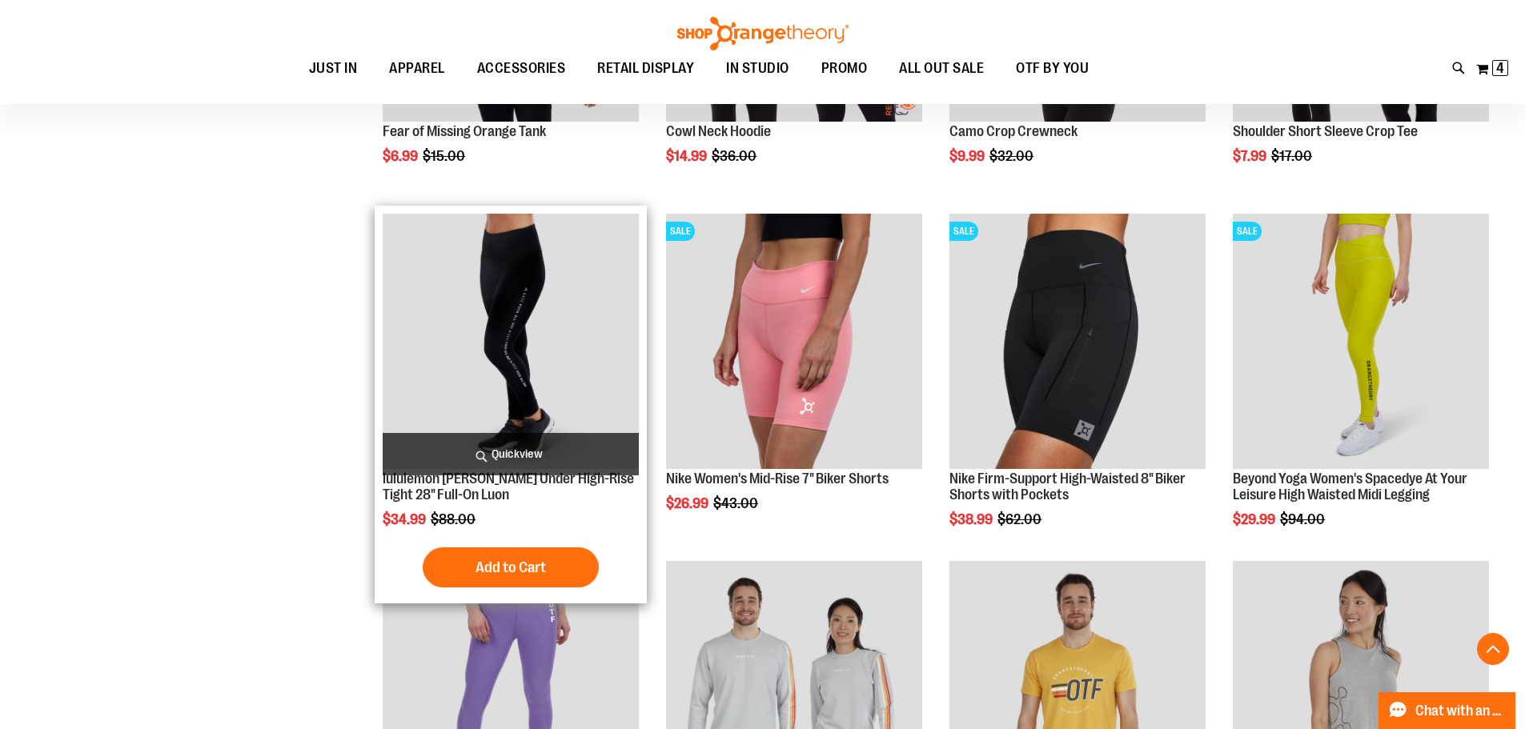
click at [503, 453] on span "Quickview" at bounding box center [511, 454] width 256 height 42
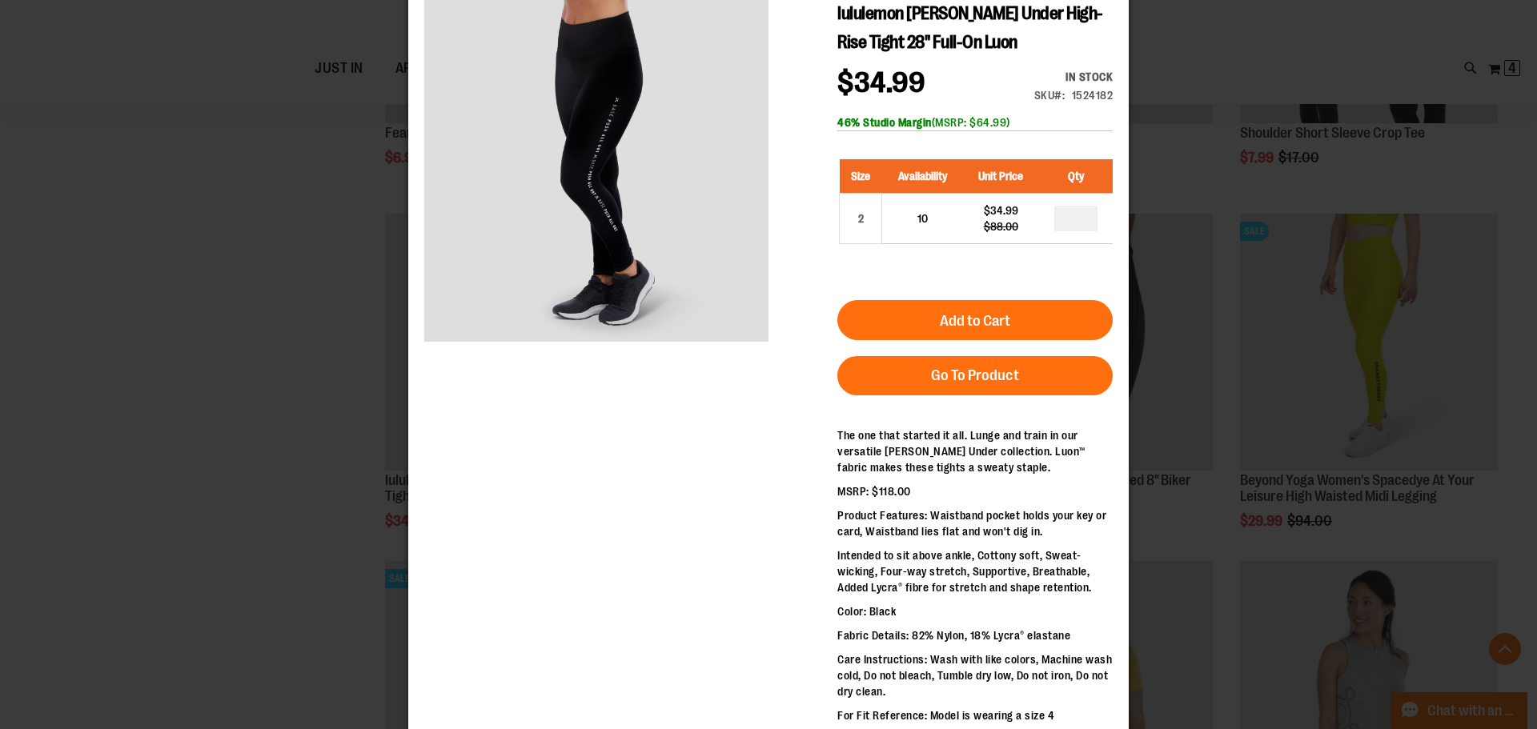
scroll to position [0, 0]
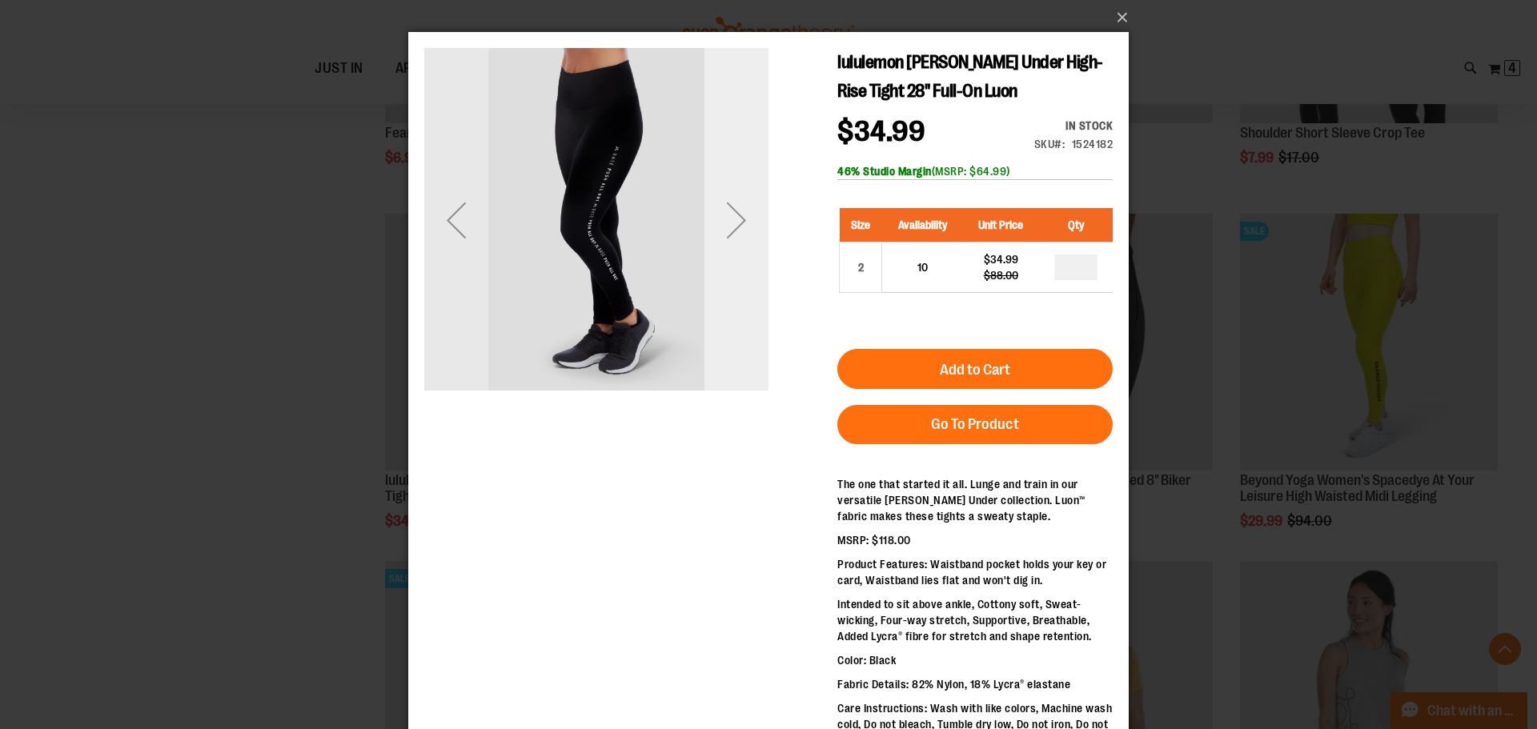
click at [713, 216] on div "Next" at bounding box center [737, 220] width 64 height 64
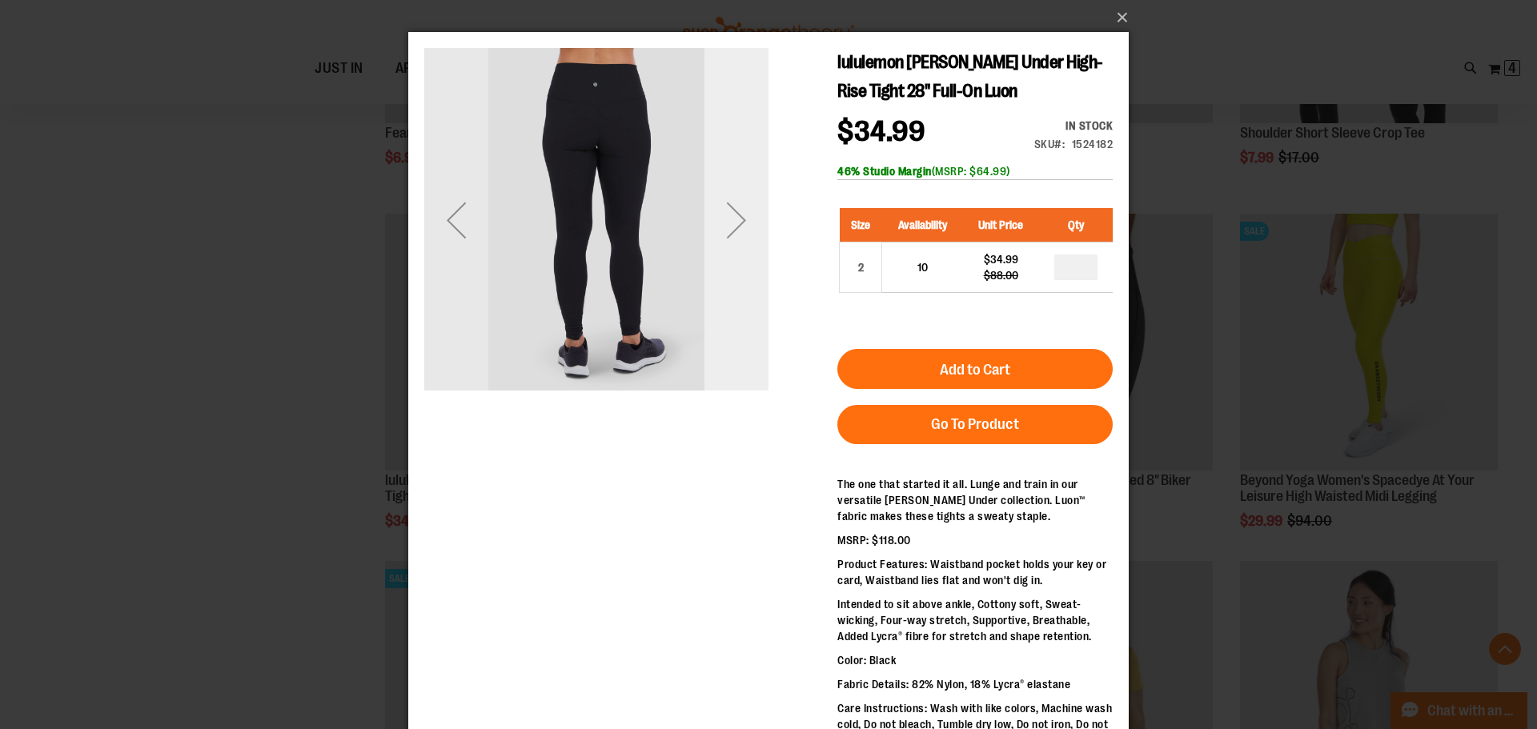
click at [713, 216] on div "Next" at bounding box center [737, 220] width 64 height 64
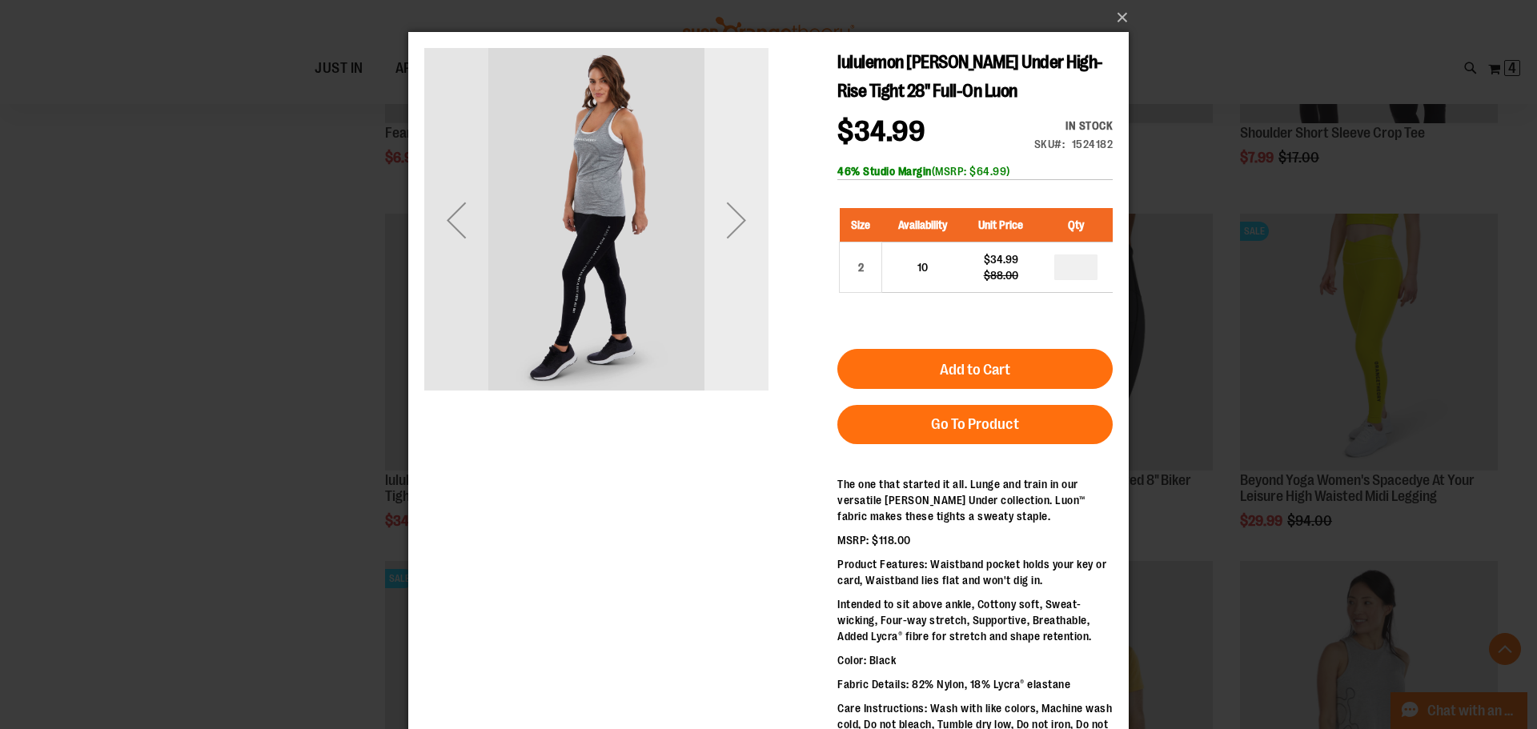
click at [713, 216] on div "Next" at bounding box center [737, 220] width 64 height 64
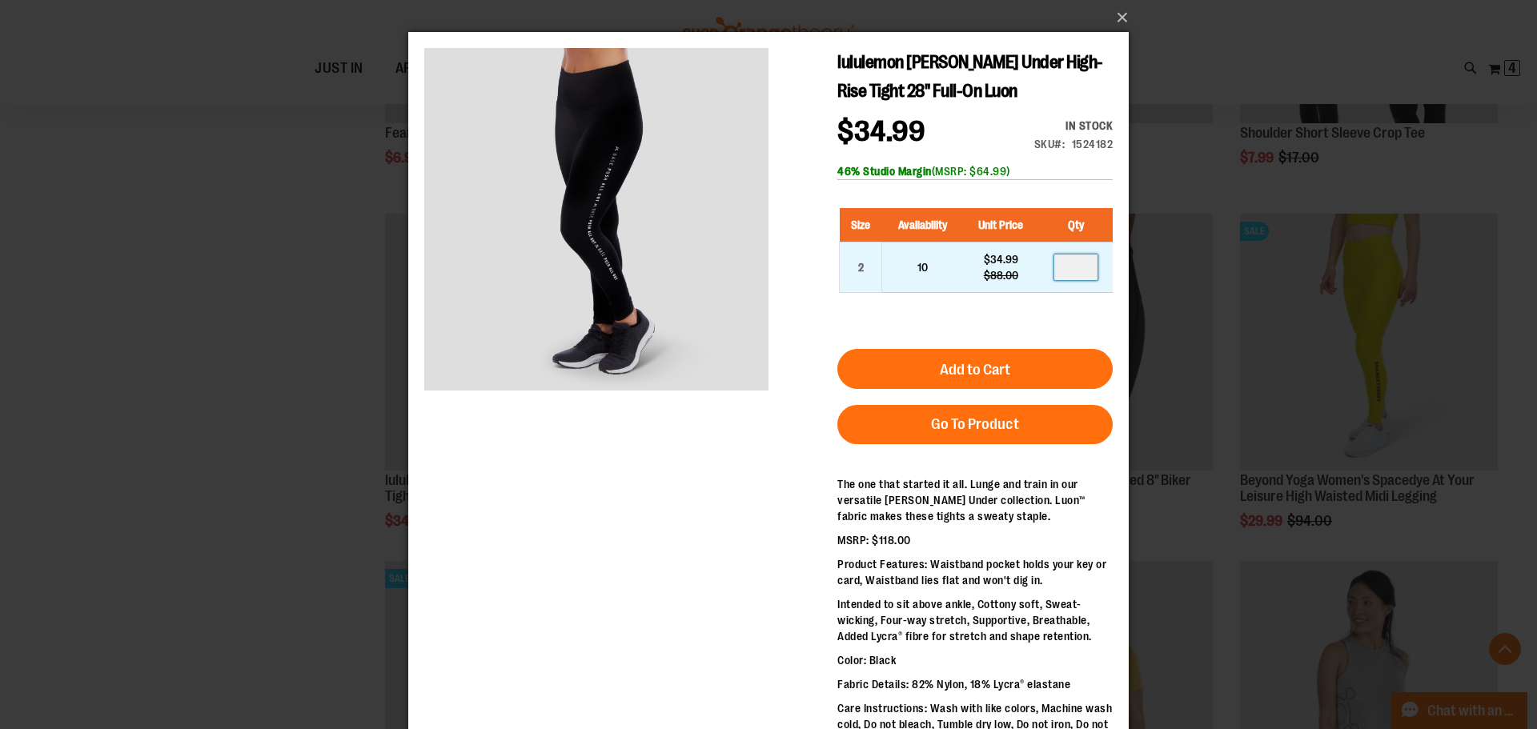
click at [1083, 262] on input "number" at bounding box center [1076, 268] width 43 height 26
type input "*"
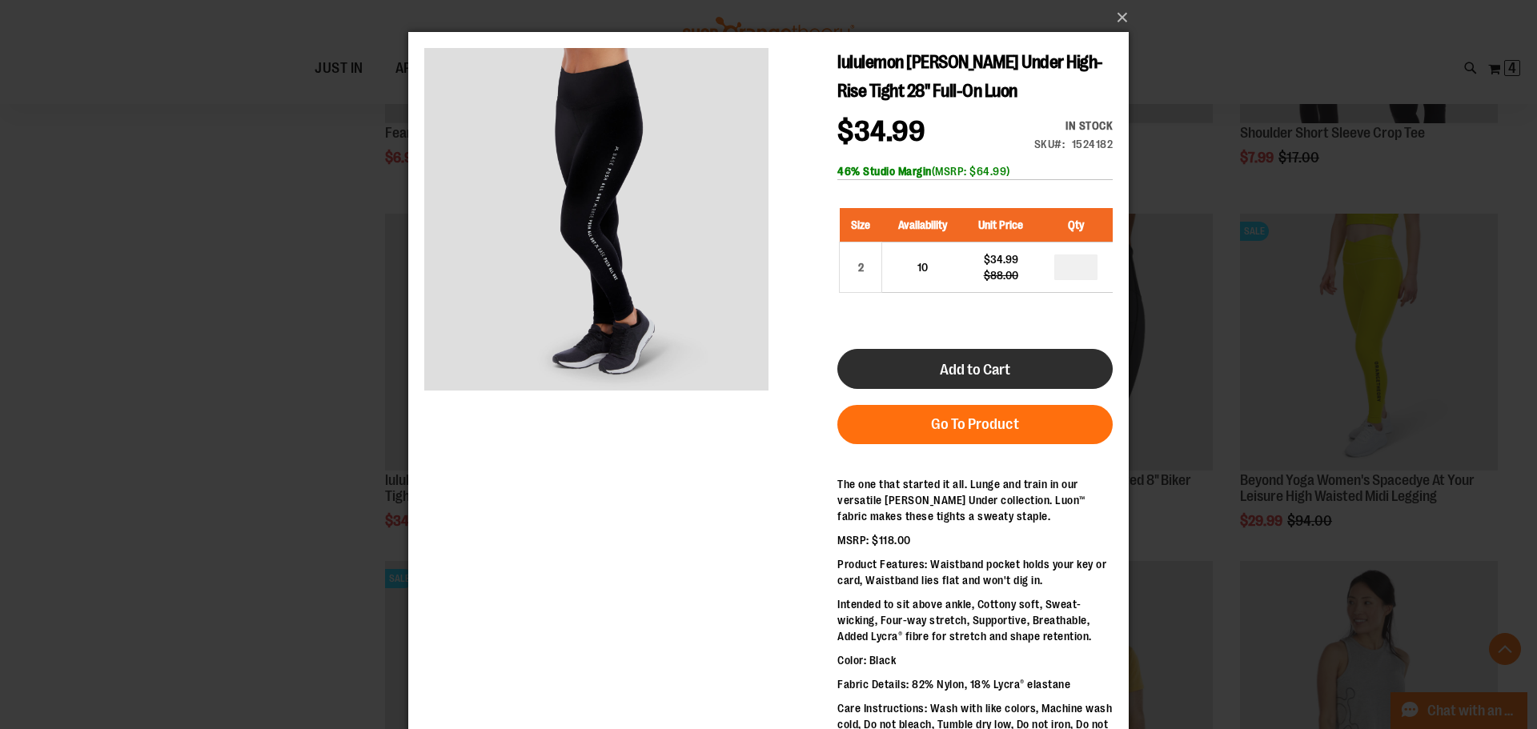
click at [1031, 357] on button "Add to Cart" at bounding box center [975, 369] width 275 height 40
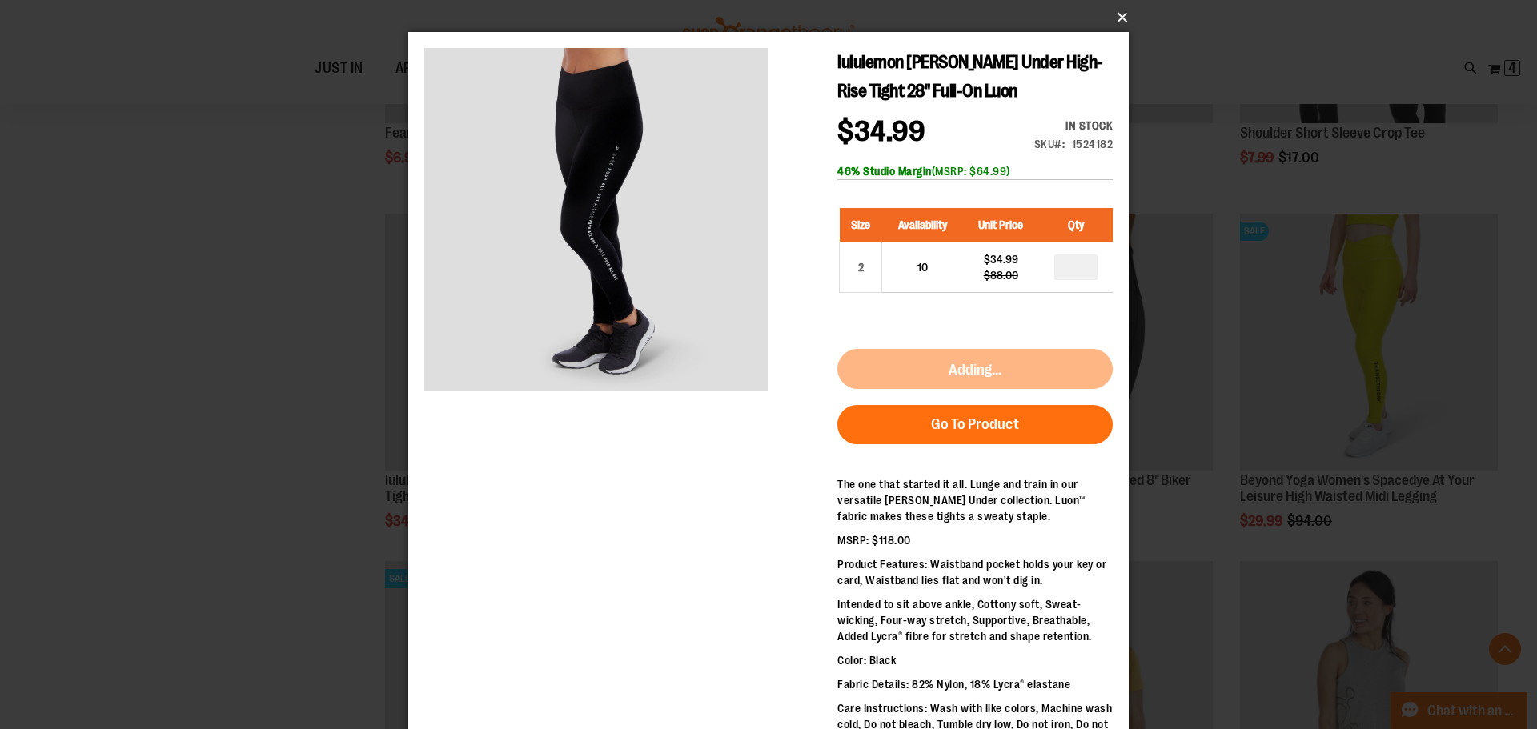
click at [1127, 7] on button "×" at bounding box center [773, 17] width 721 height 35
click at [1118, 14] on button "×" at bounding box center [773, 17] width 721 height 35
click at [1119, 14] on button "×" at bounding box center [773, 17] width 721 height 35
click at [323, 155] on div "×" at bounding box center [768, 364] width 1537 height 729
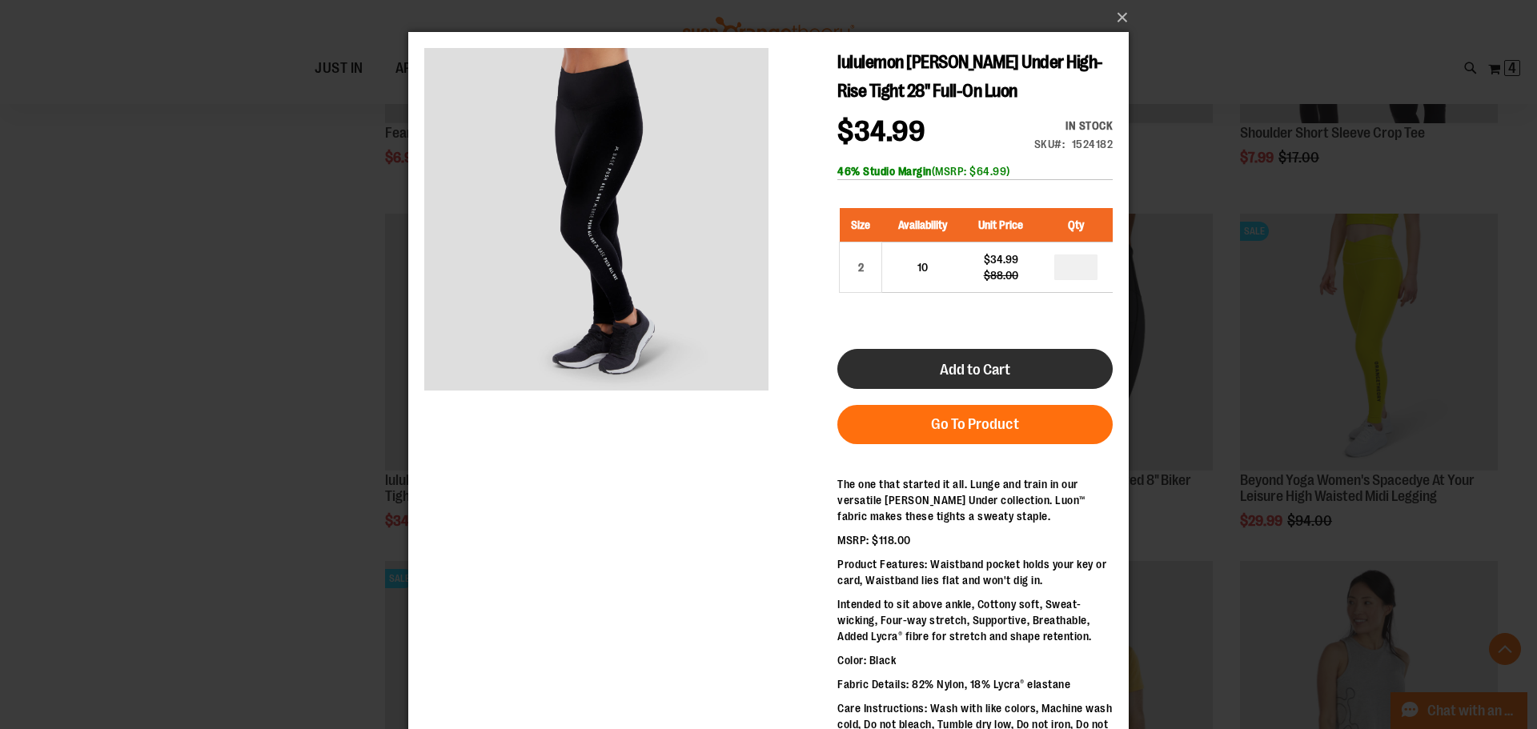
click at [1071, 360] on button "Add to Cart" at bounding box center [975, 369] width 275 height 40
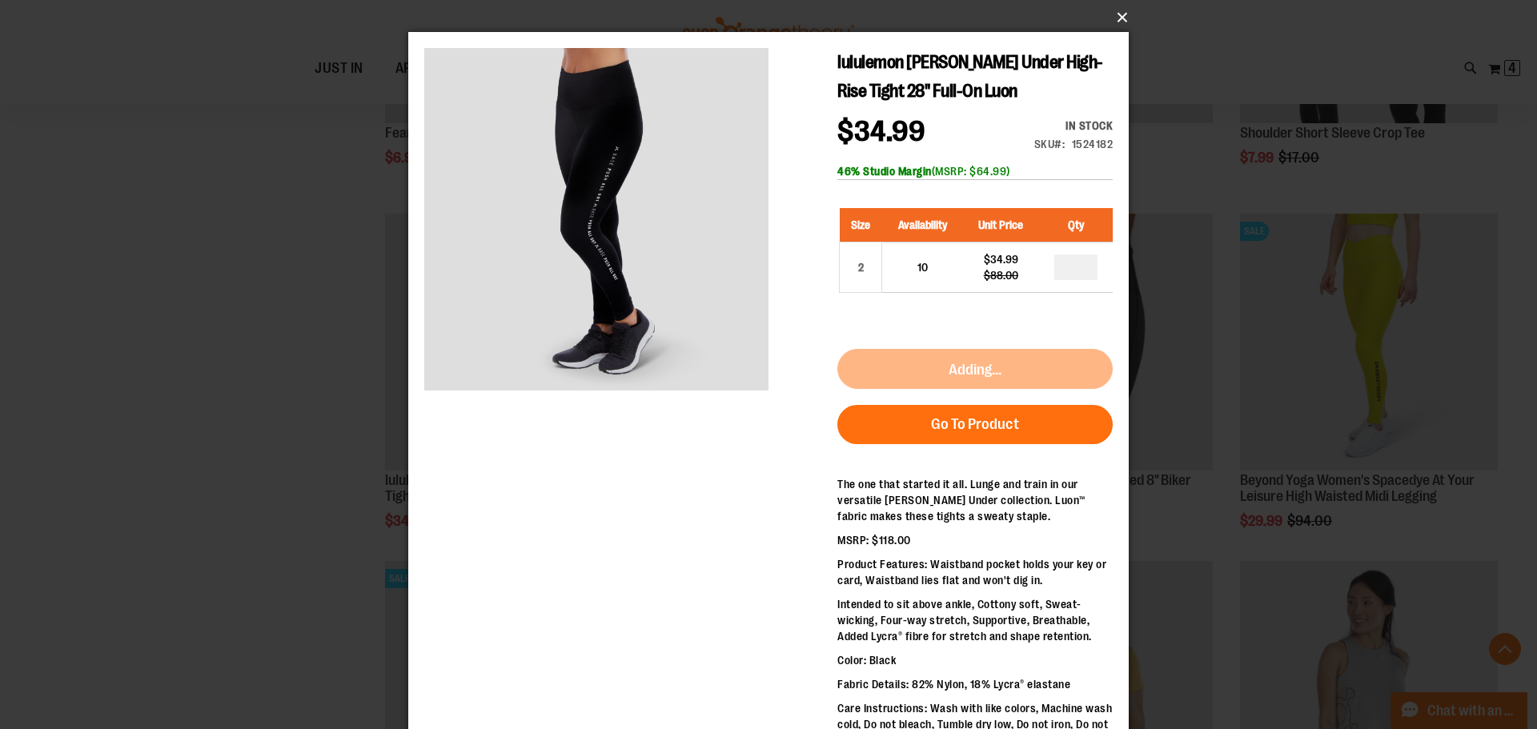
click at [1117, 16] on button "×" at bounding box center [773, 17] width 721 height 35
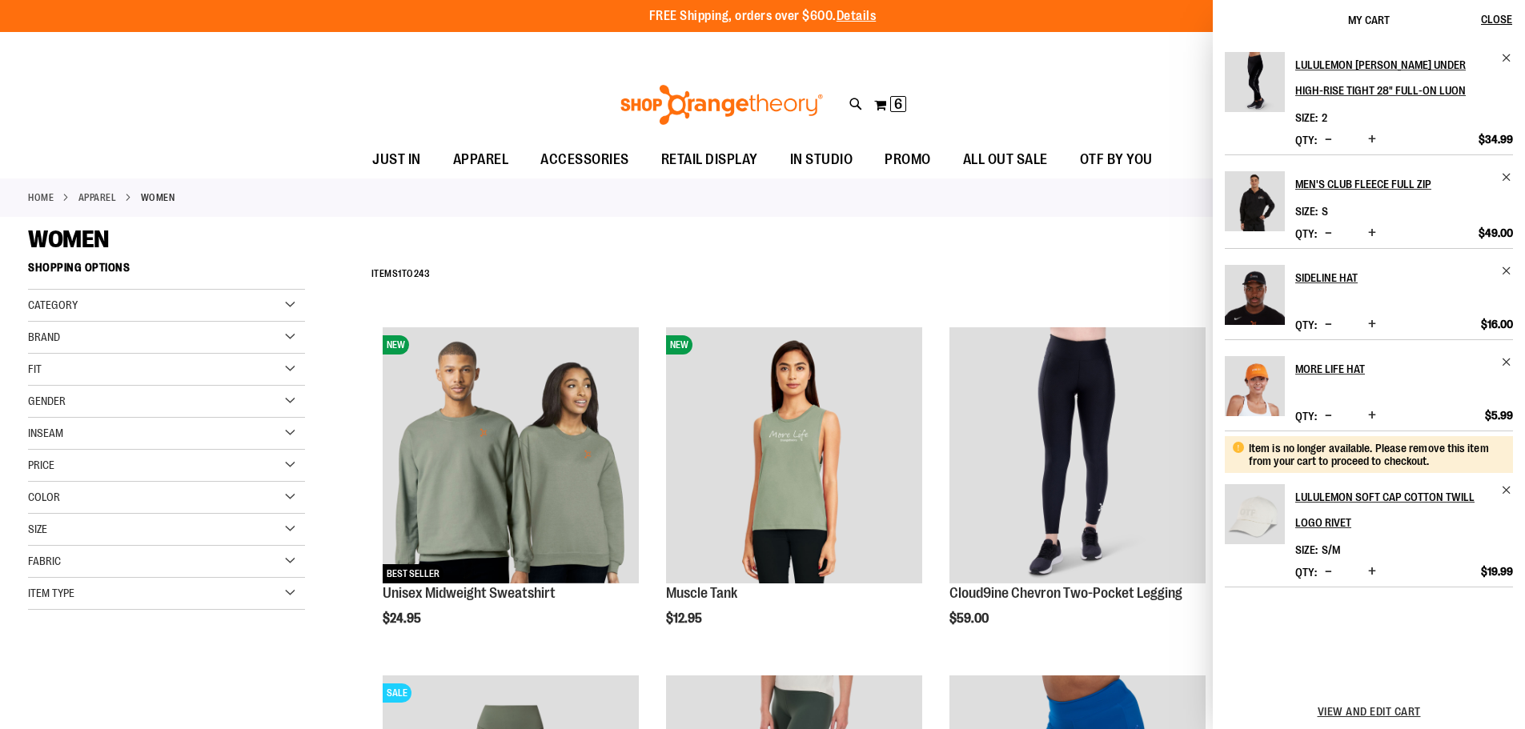
click at [124, 301] on div "Category" at bounding box center [166, 306] width 277 height 32
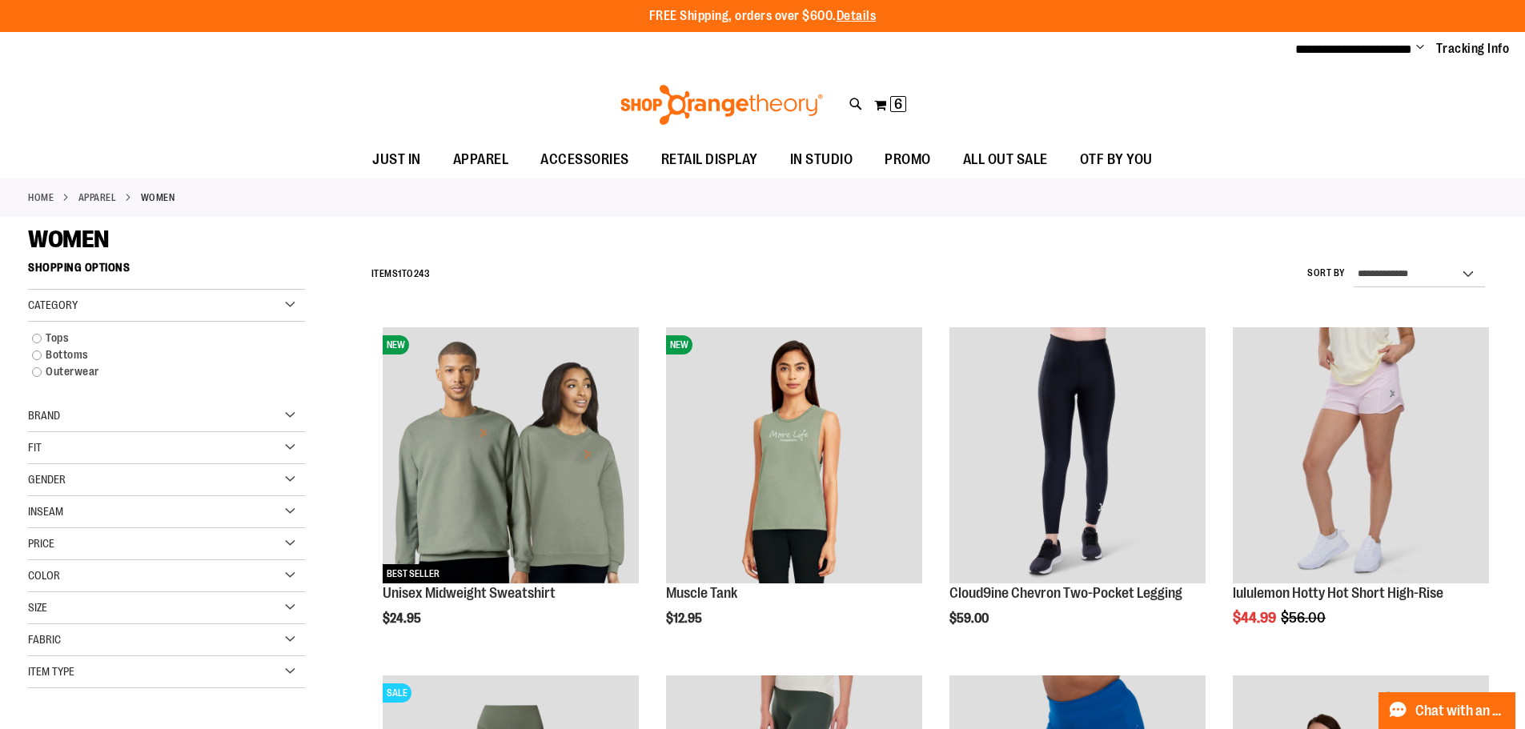
click at [122, 304] on div "Category" at bounding box center [166, 306] width 277 height 32
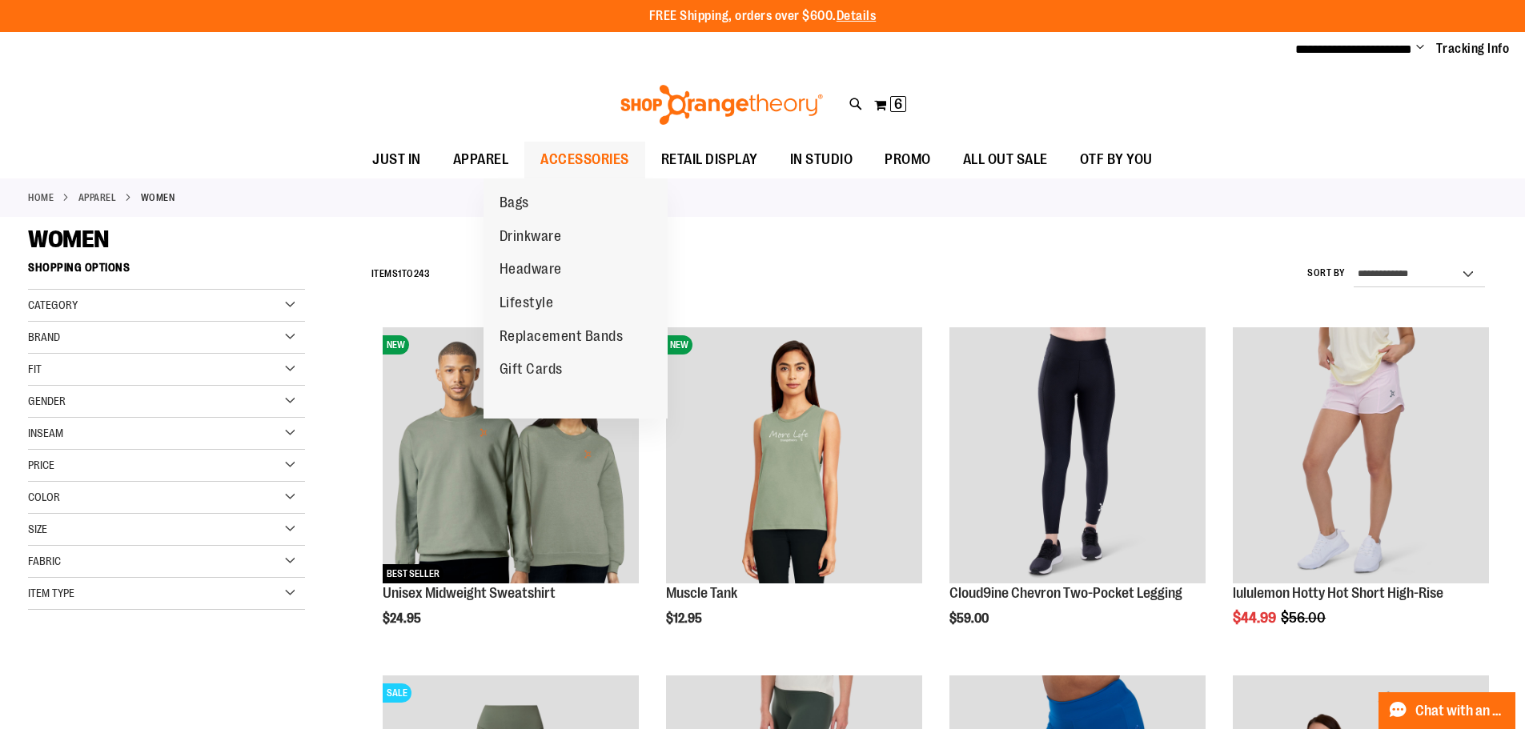
click at [543, 171] on span "ACCESSORIES" at bounding box center [584, 160] width 89 height 36
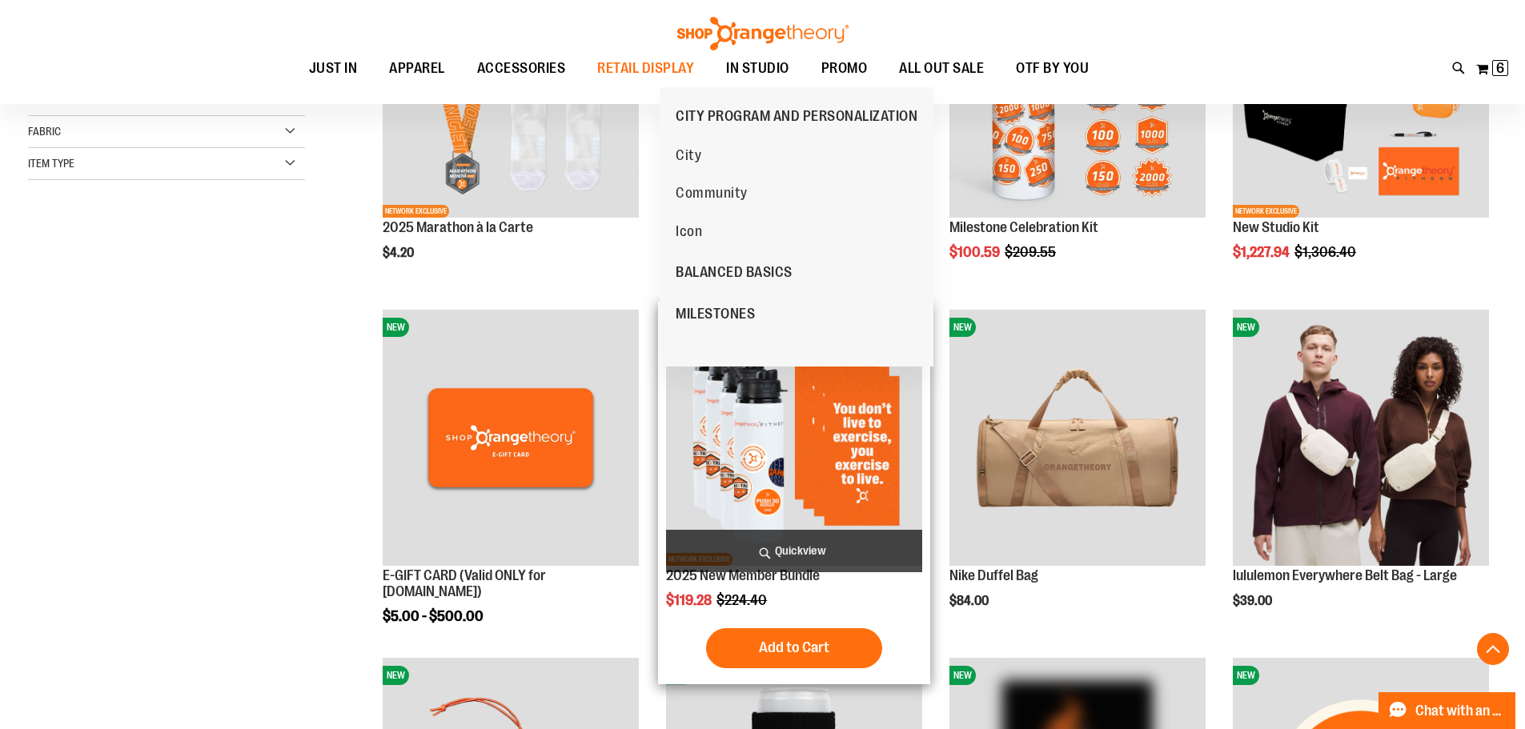
scroll to position [400, 0]
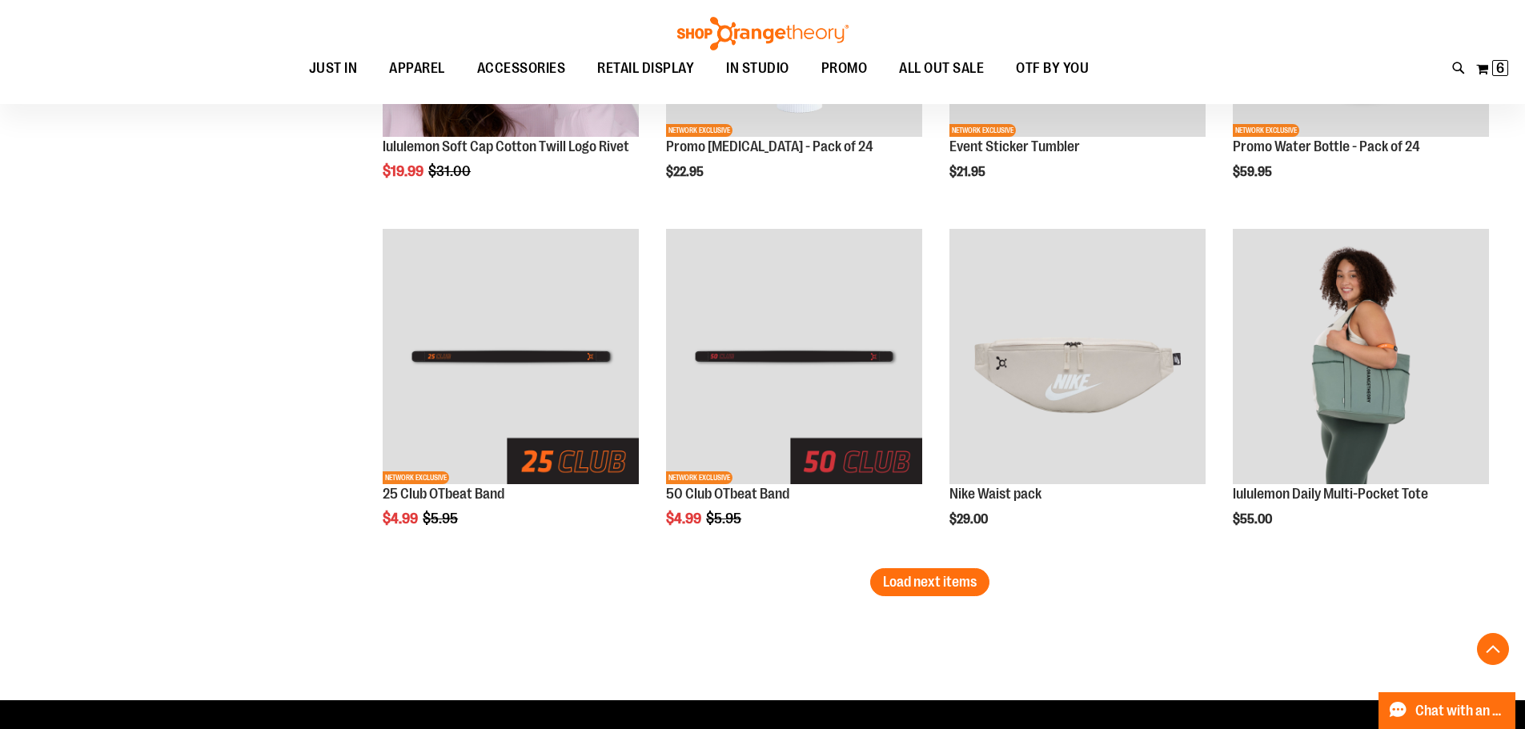
scroll to position [3042, 0]
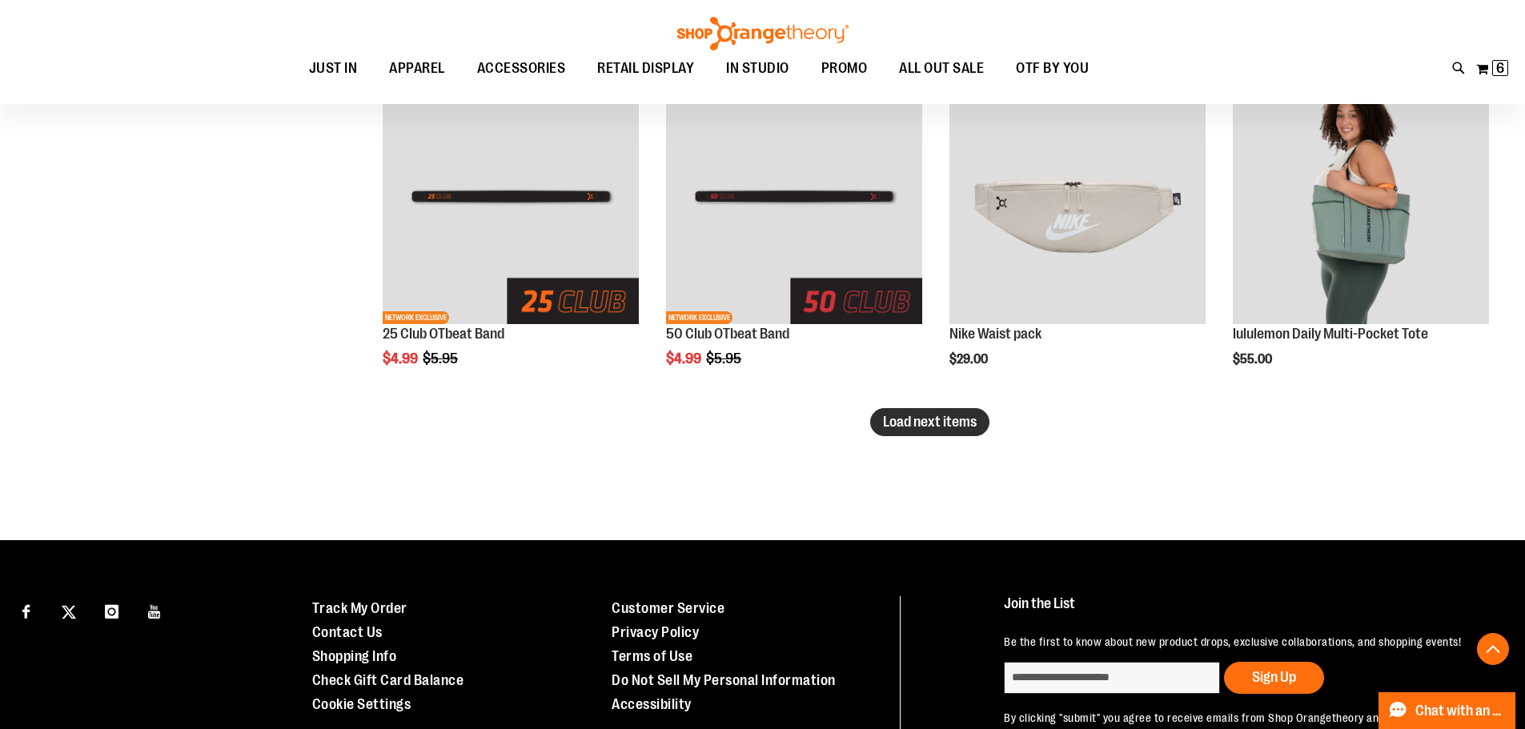
click at [975, 420] on span "Load next items" at bounding box center [930, 422] width 94 height 16
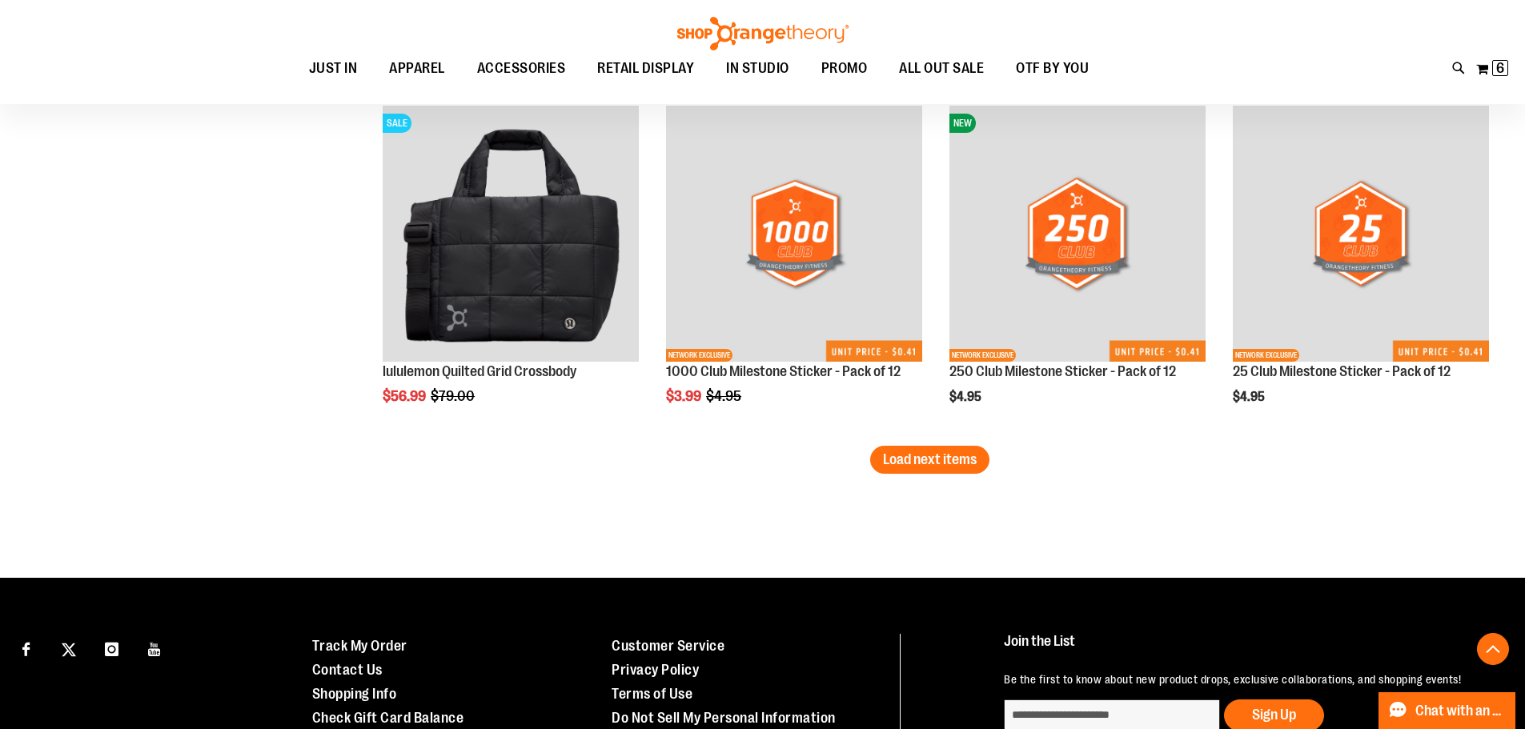
scroll to position [4163, 0]
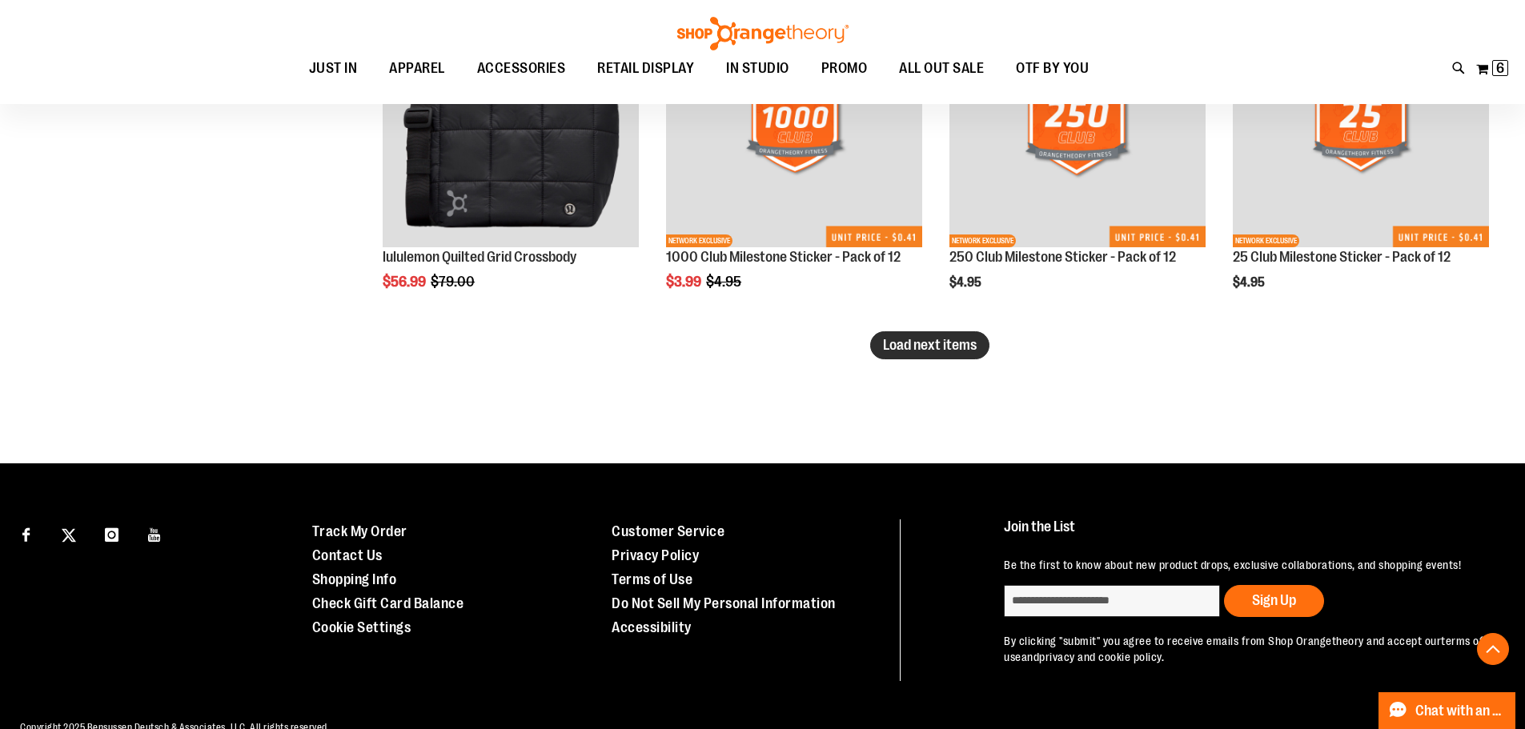
click at [939, 354] on button "Load next items" at bounding box center [929, 345] width 119 height 28
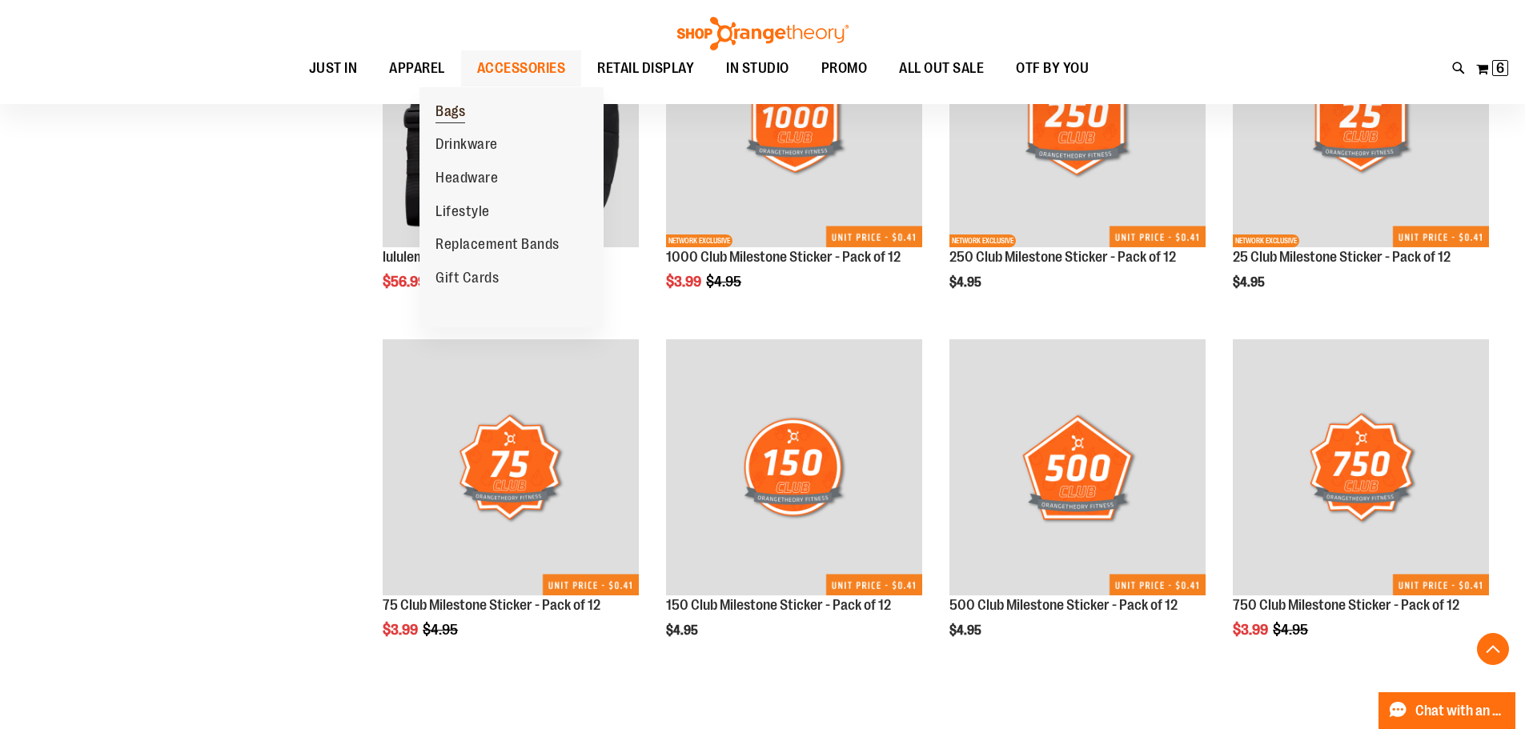
click at [448, 110] on span "Bags" at bounding box center [451, 113] width 30 height 20
